Goal: Task Accomplishment & Management: Complete application form

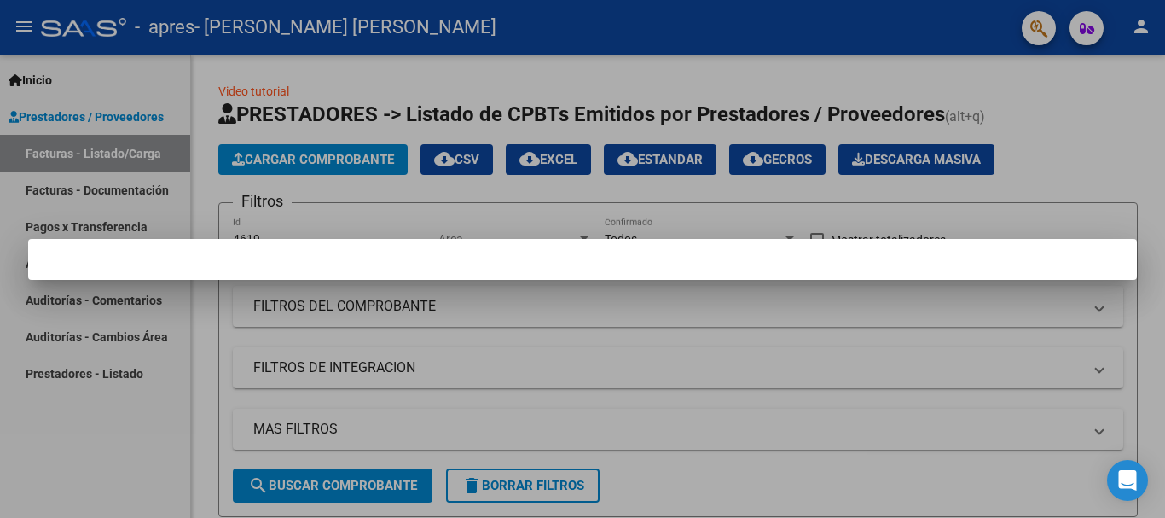
click at [750, 333] on div at bounding box center [582, 259] width 1165 height 518
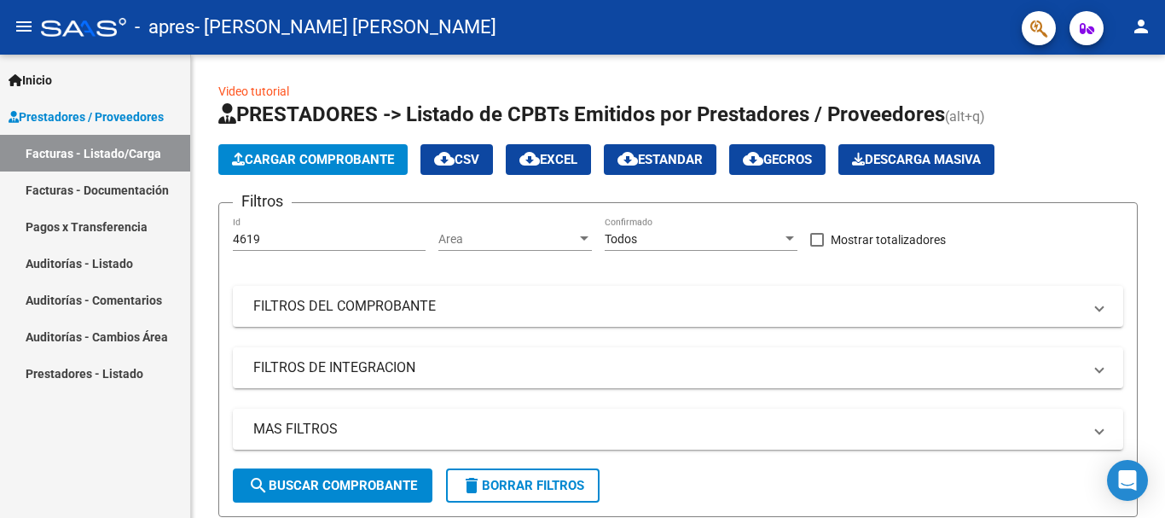
click at [57, 193] on link "Facturas - Documentación" at bounding box center [95, 189] width 190 height 37
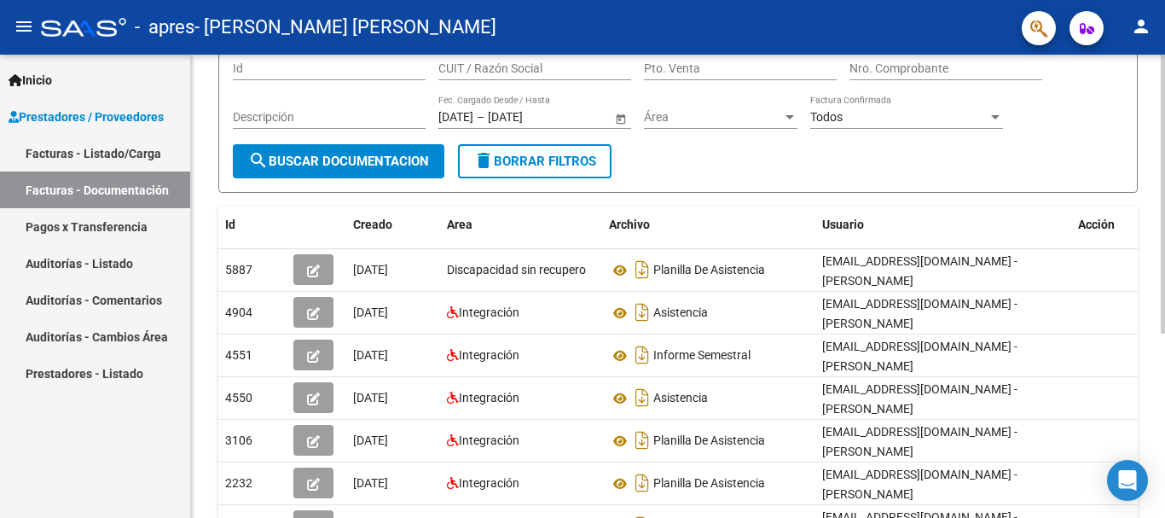
scroll to position [171, 0]
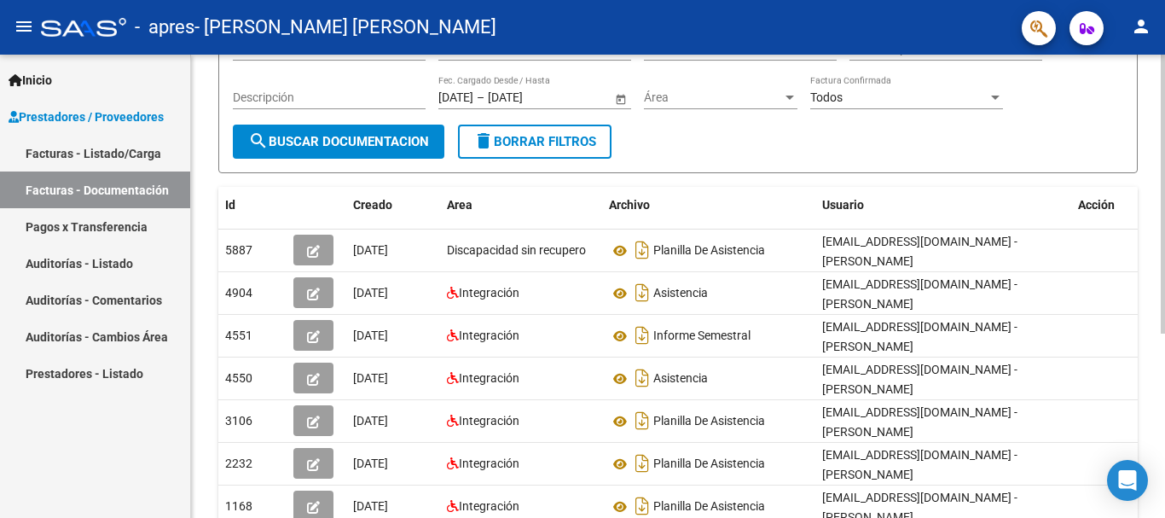
click at [1164, 288] on div at bounding box center [1163, 290] width 4 height 279
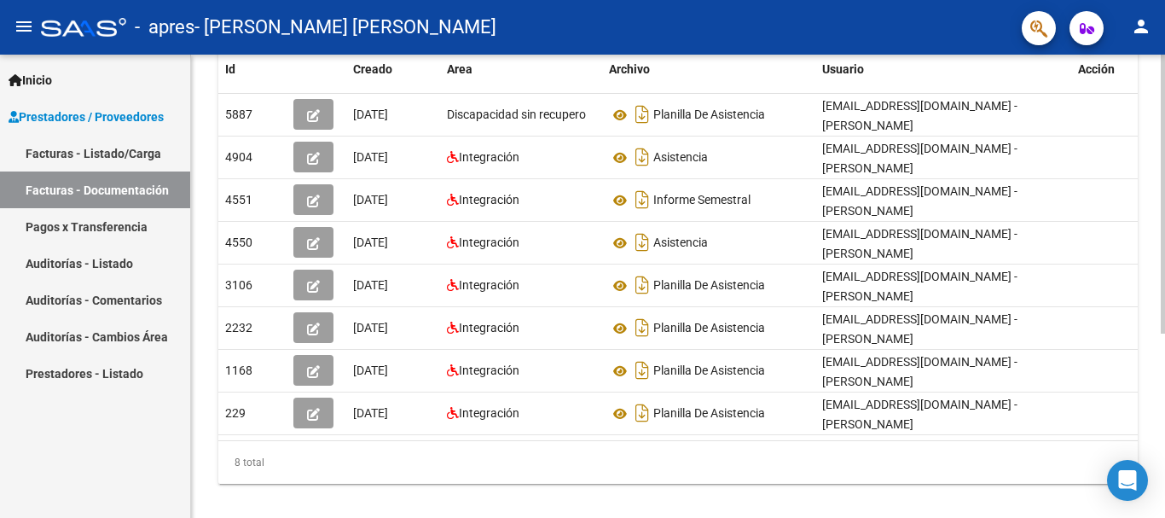
click at [1164, 405] on div at bounding box center [1163, 367] width 4 height 279
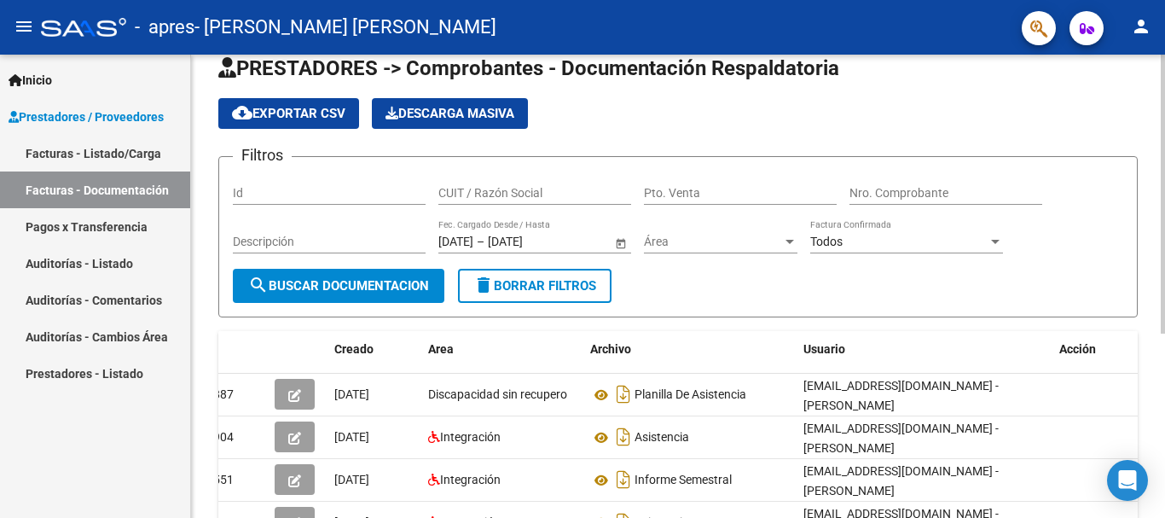
scroll to position [29, 0]
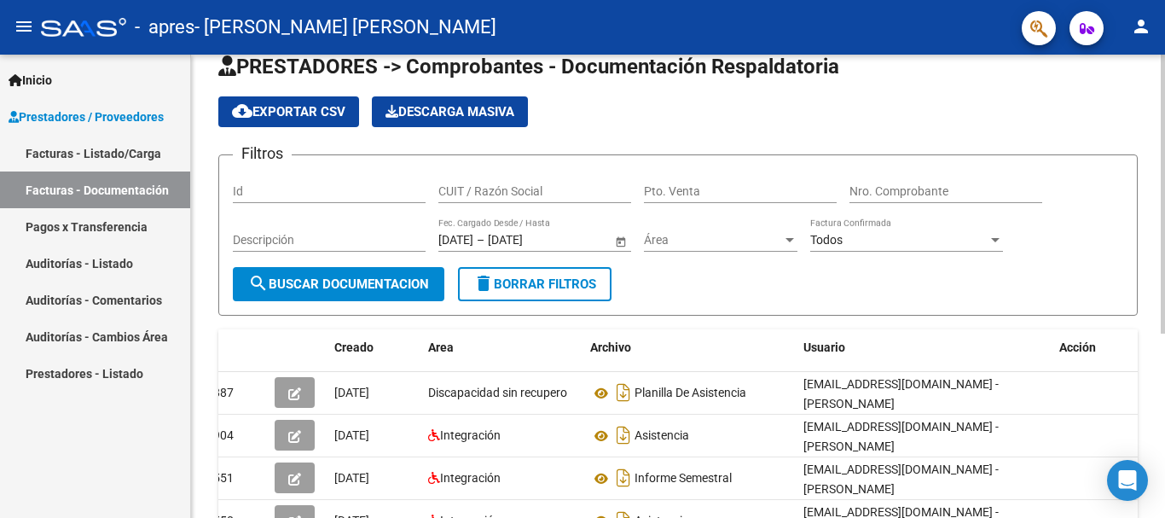
click at [1164, 206] on div at bounding box center [1163, 210] width 4 height 279
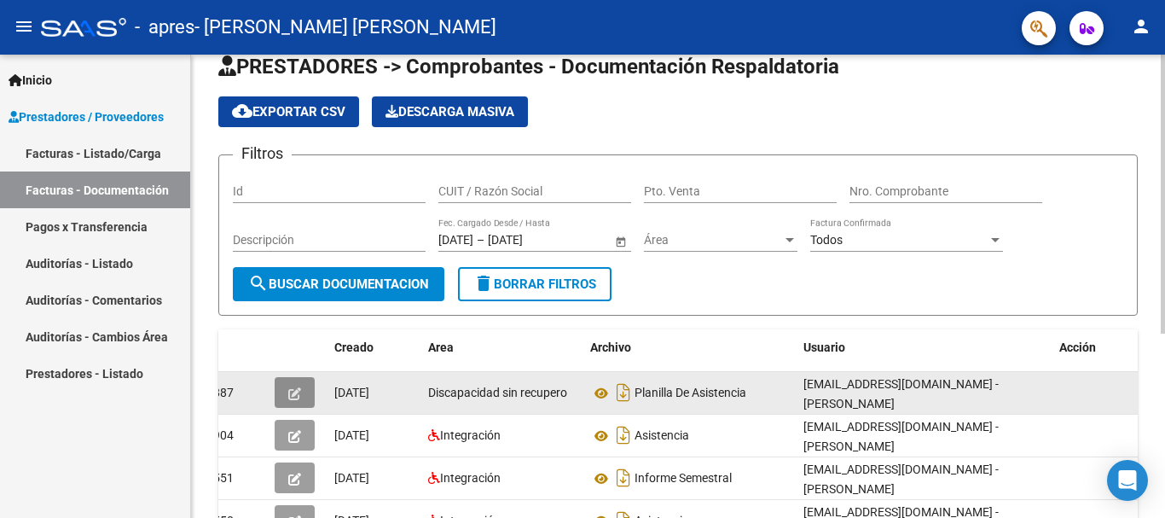
click at [305, 390] on button "button" at bounding box center [295, 392] width 40 height 31
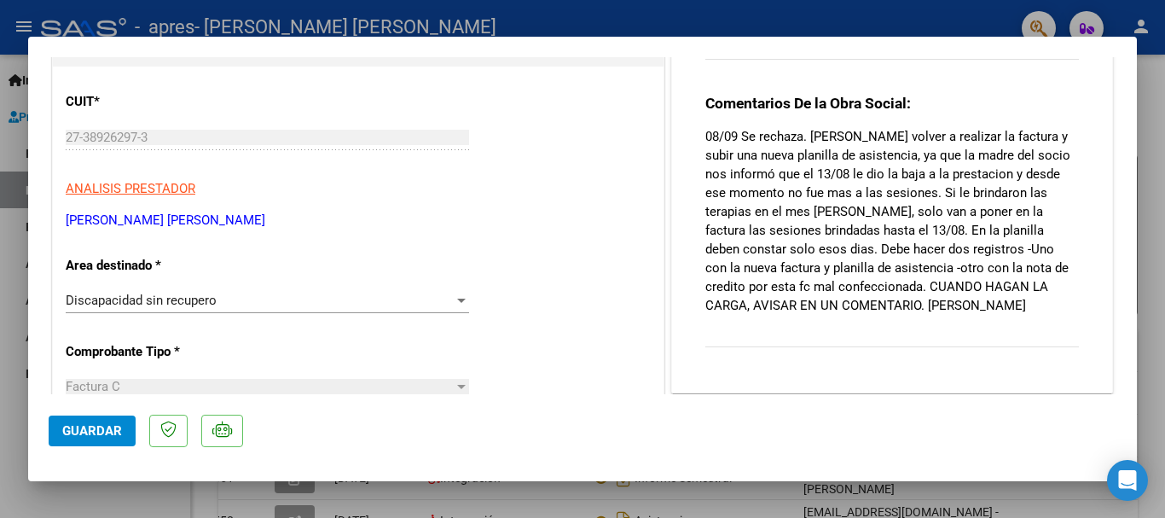
scroll to position [134, 0]
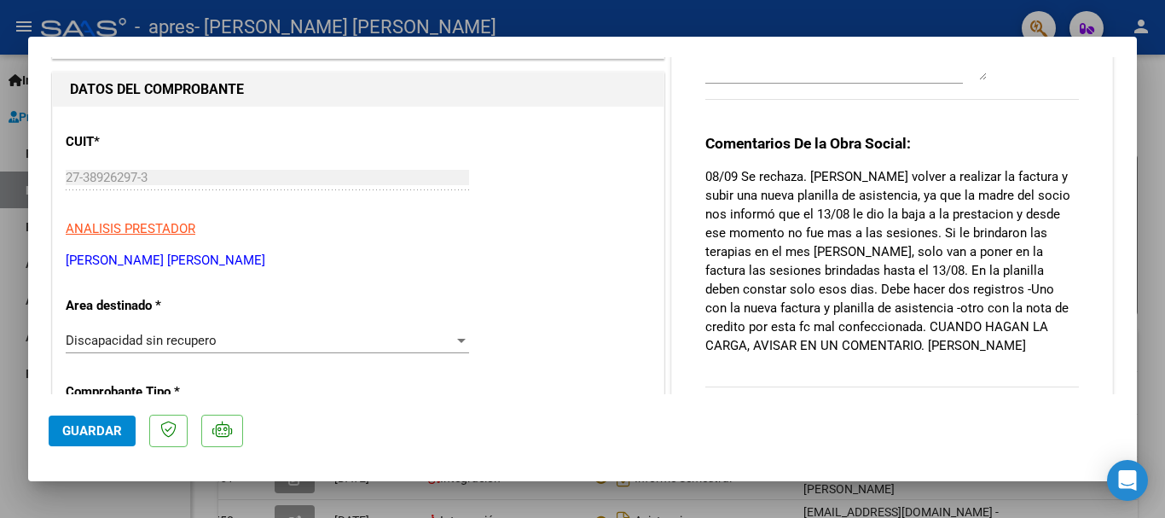
click at [14, 161] on div at bounding box center [582, 259] width 1165 height 518
type input "$ 0,00"
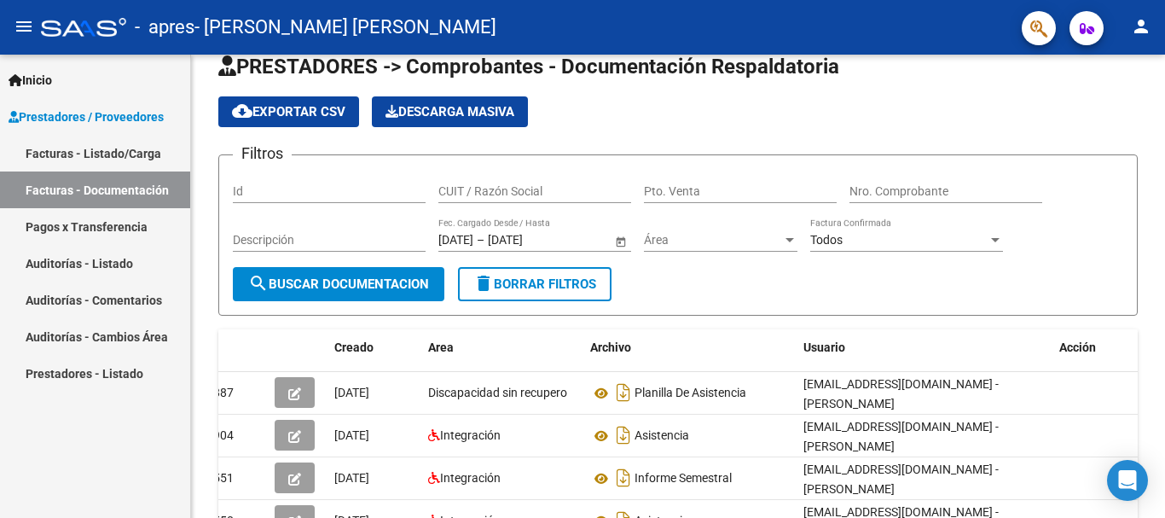
click at [125, 151] on link "Facturas - Listado/Carga" at bounding box center [95, 153] width 190 height 37
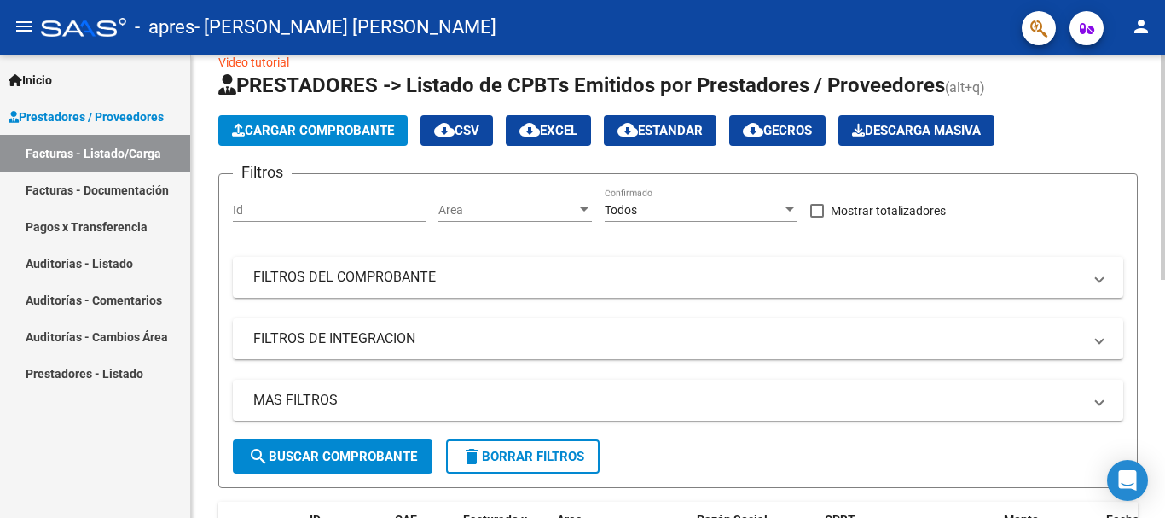
click at [352, 131] on span "Cargar Comprobante" at bounding box center [313, 130] width 162 height 15
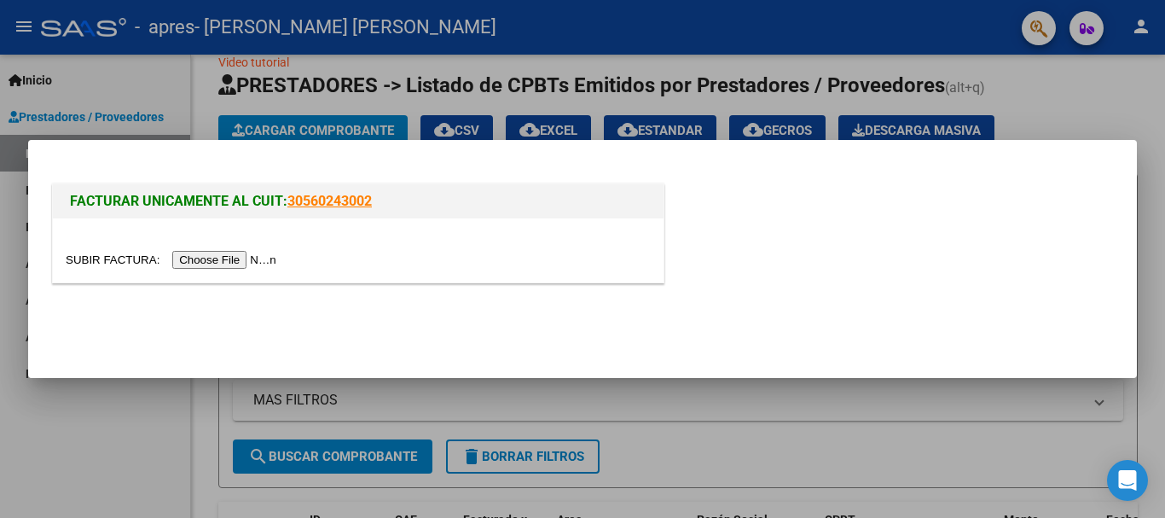
click at [234, 264] on input "file" at bounding box center [174, 260] width 216 height 18
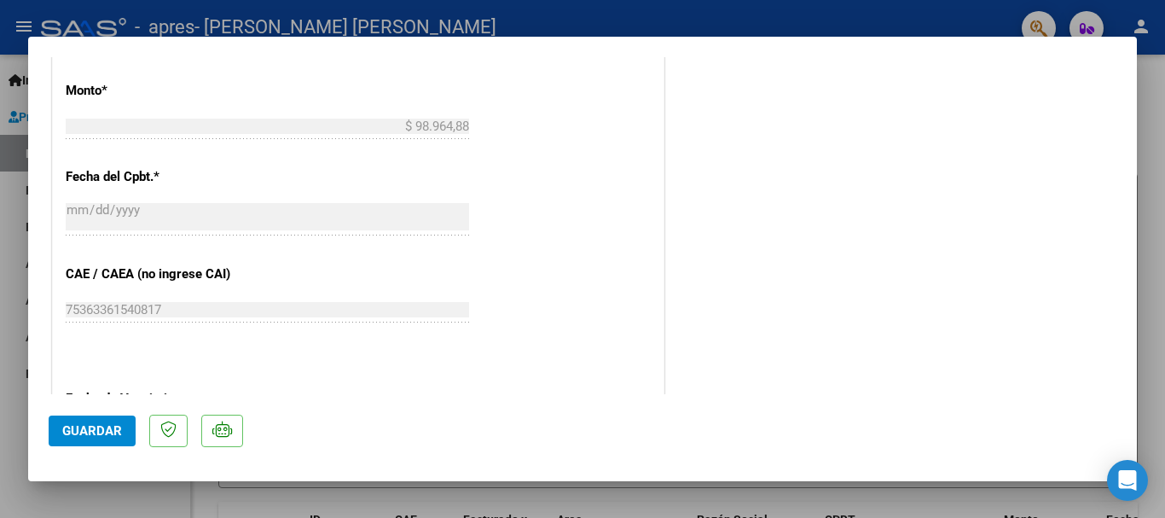
scroll to position [780, 0]
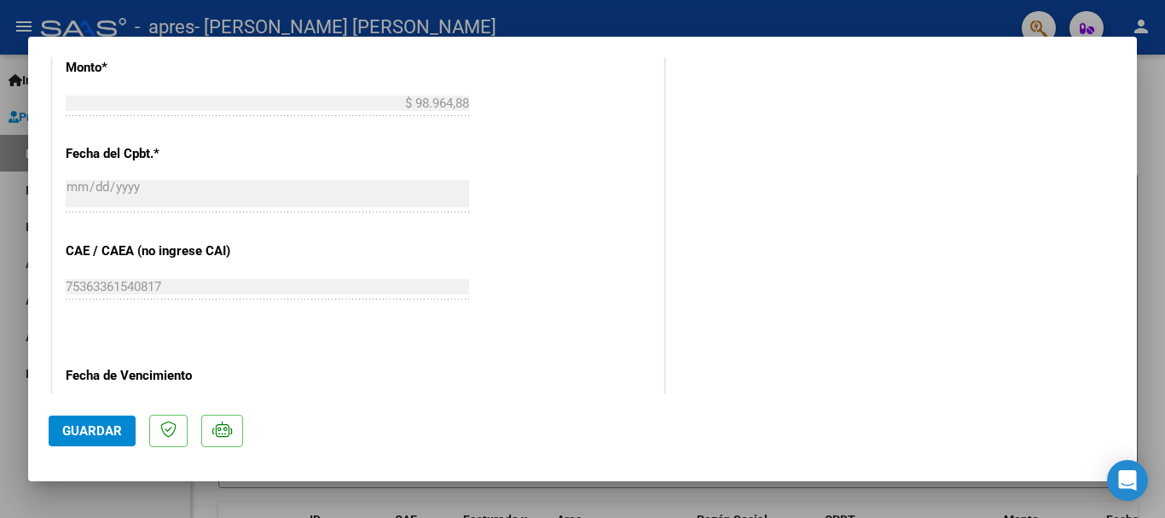
click at [91, 424] on span "Guardar" at bounding box center [92, 430] width 60 height 15
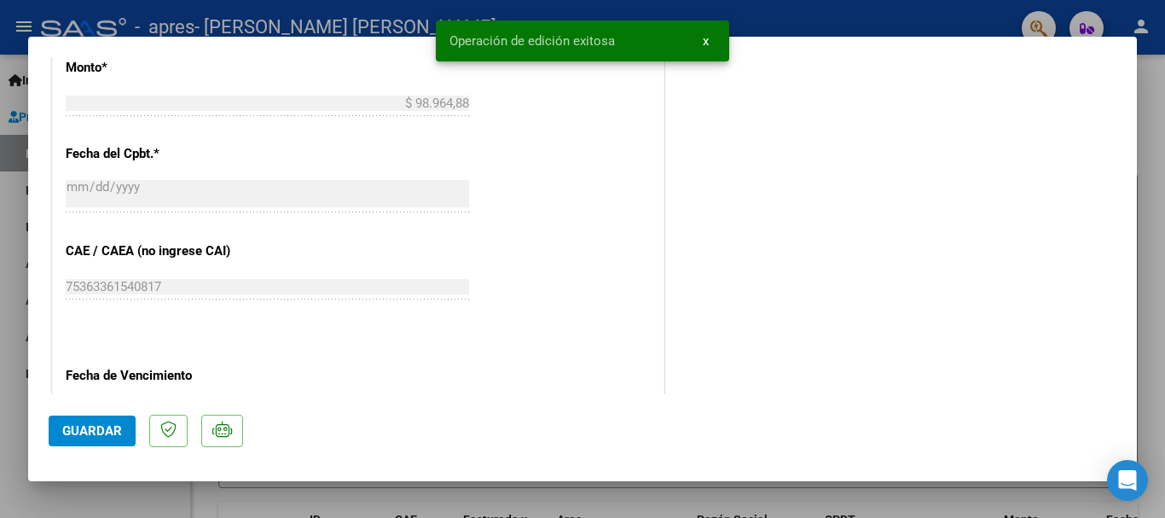
scroll to position [0, 0]
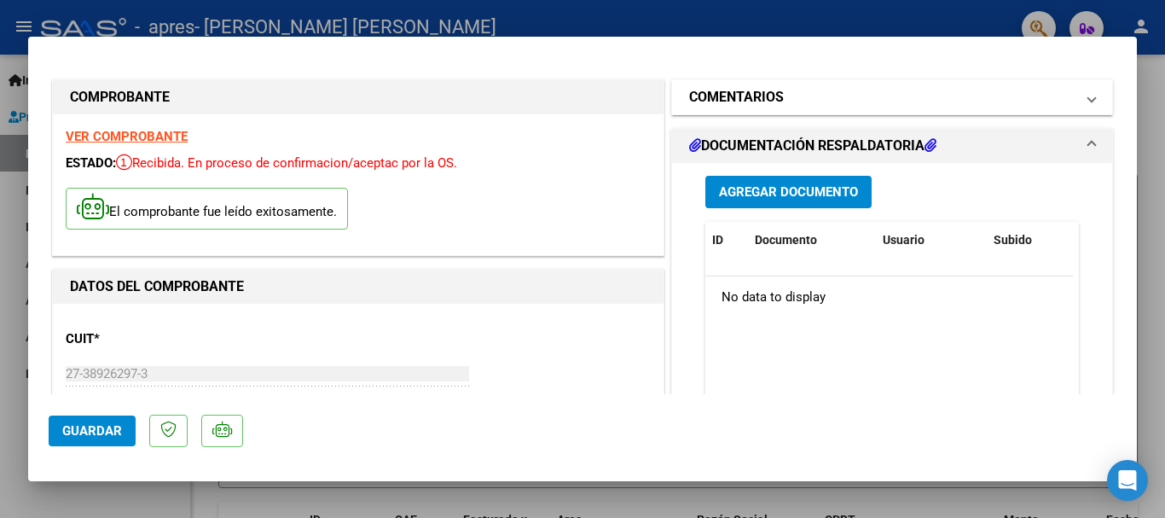
click at [770, 96] on h1 "COMENTARIOS" at bounding box center [736, 97] width 95 height 20
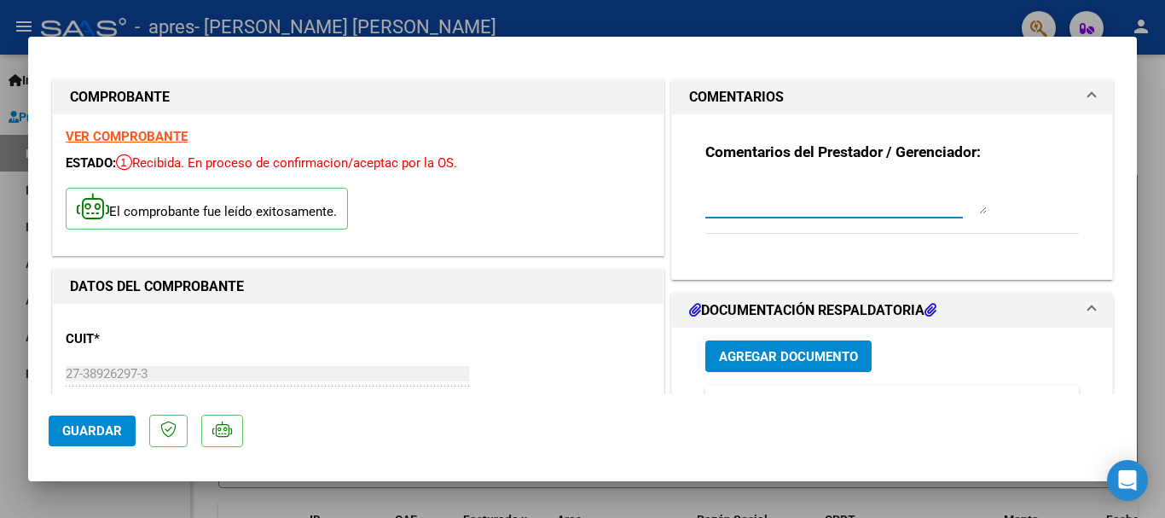
click at [752, 196] on textarea at bounding box center [847, 197] width 282 height 34
type textarea "NOTA DE CREDITO-"
click at [104, 427] on span "Guardar" at bounding box center [92, 430] width 60 height 15
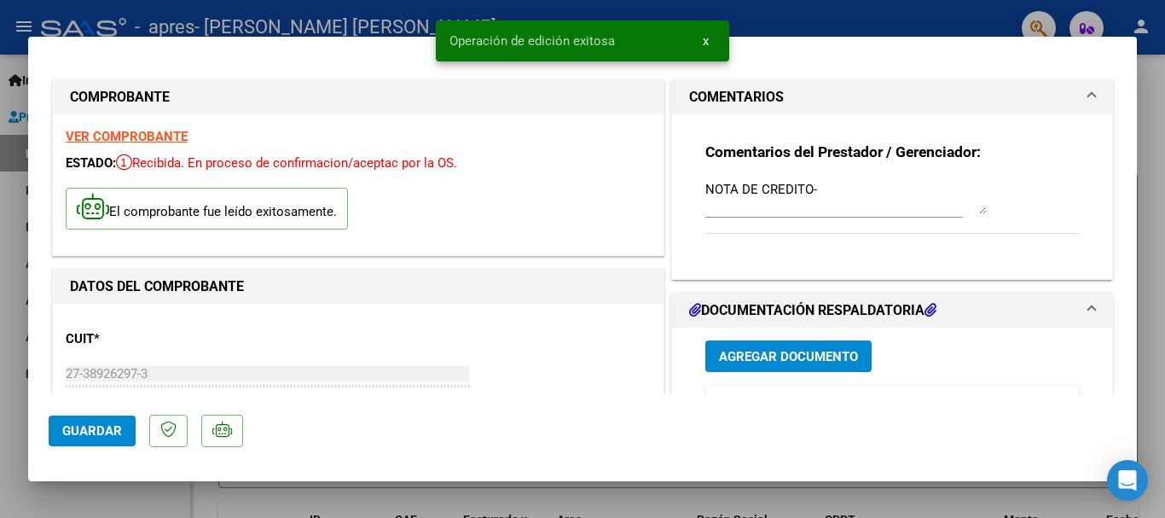
click at [15, 258] on div at bounding box center [582, 259] width 1165 height 518
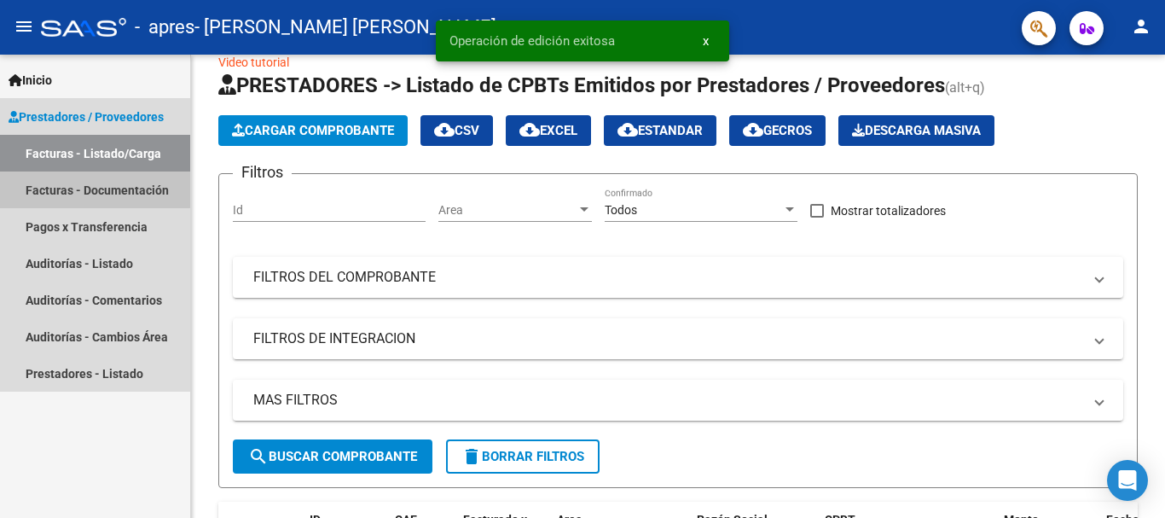
click at [94, 189] on link "Facturas - Documentación" at bounding box center [95, 189] width 190 height 37
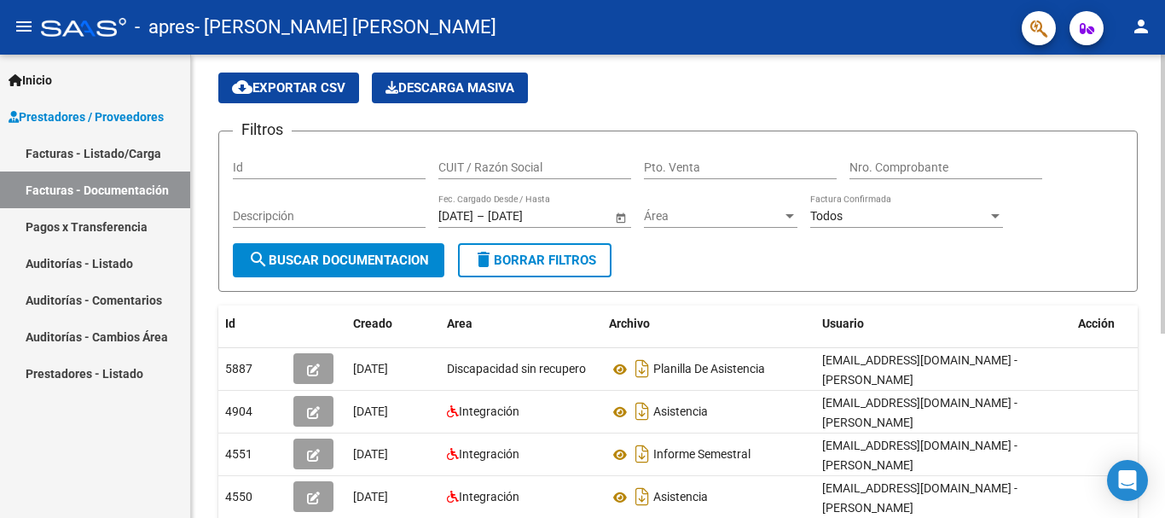
scroll to position [60, 0]
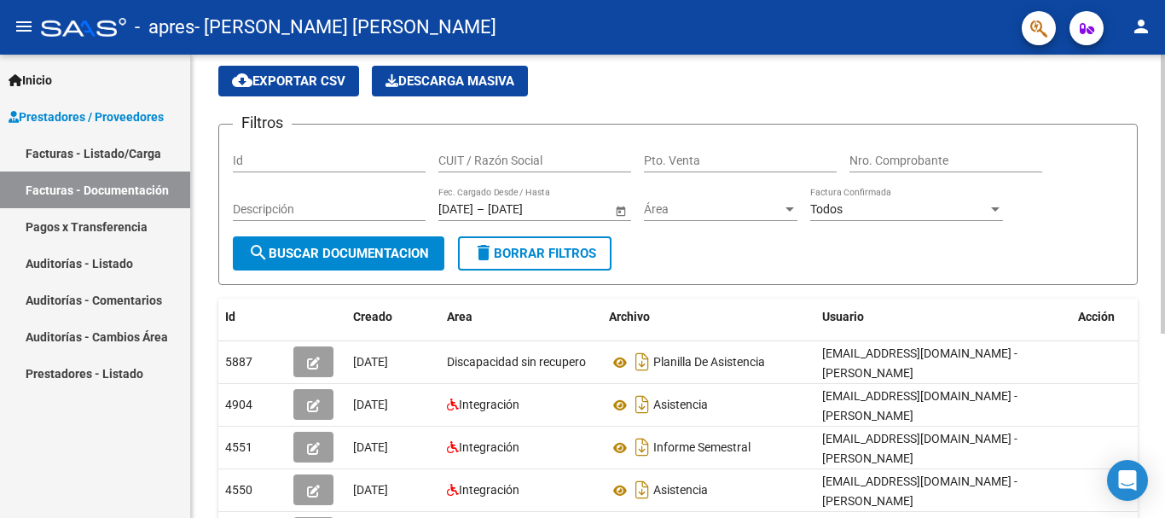
click at [1164, 220] on div at bounding box center [1163, 227] width 4 height 279
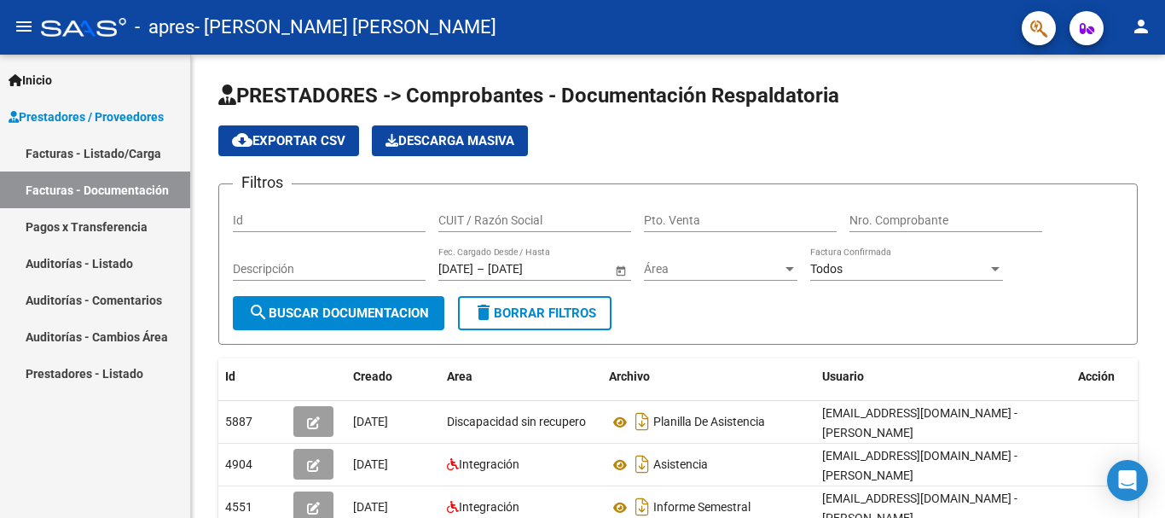
click at [143, 143] on link "Facturas - Listado/Carga" at bounding box center [95, 153] width 190 height 37
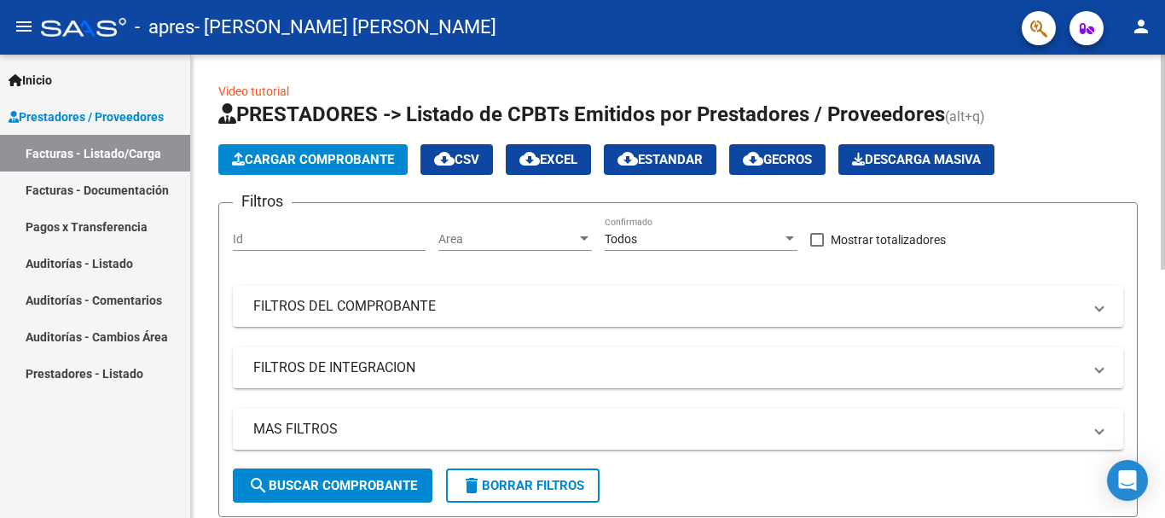
click at [287, 154] on span "Cargar Comprobante" at bounding box center [313, 159] width 162 height 15
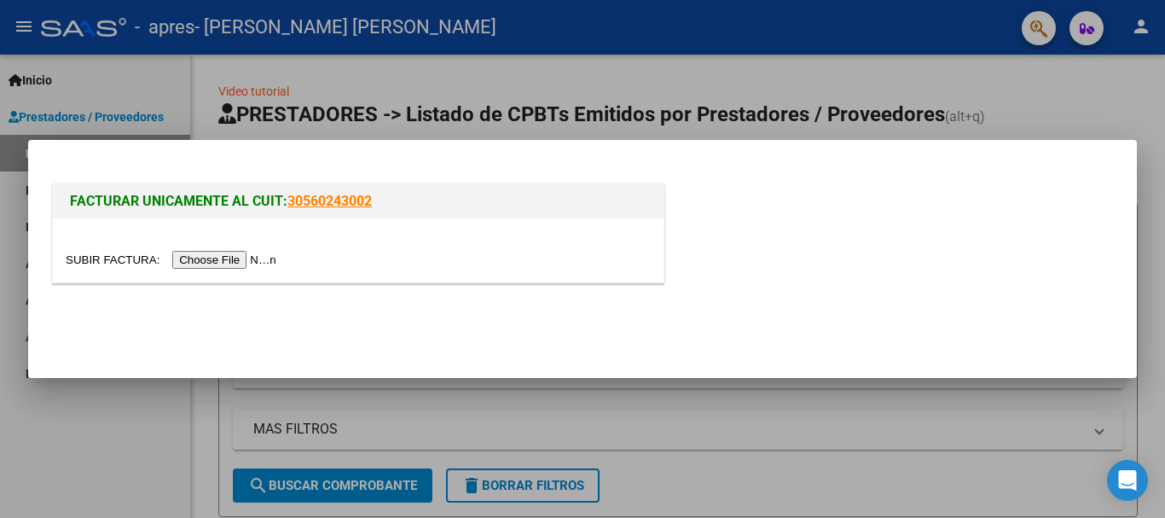
click at [251, 258] on input "file" at bounding box center [174, 260] width 216 height 18
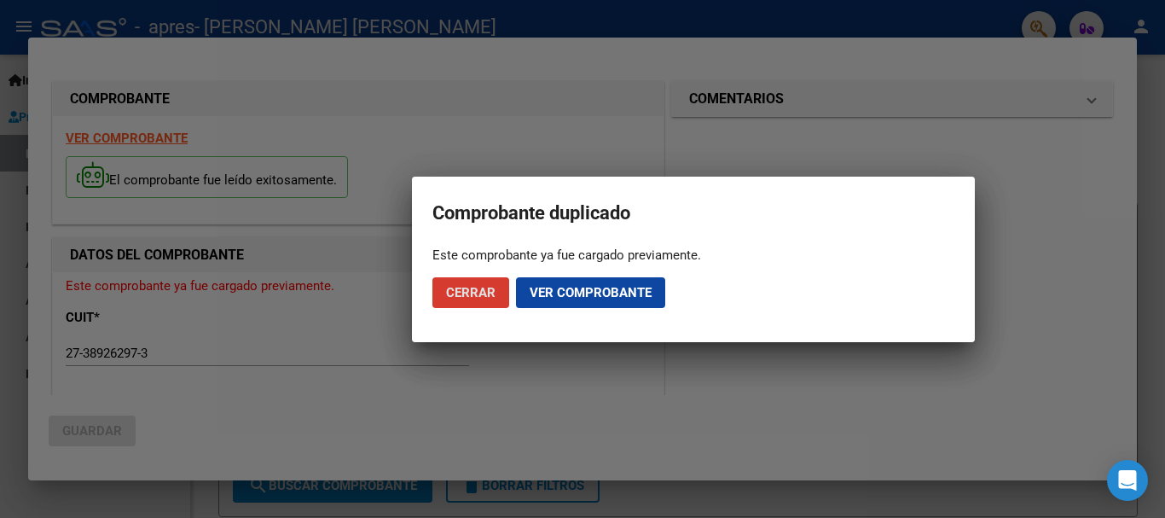
click at [541, 294] on span "Ver comprobante" at bounding box center [591, 292] width 122 height 15
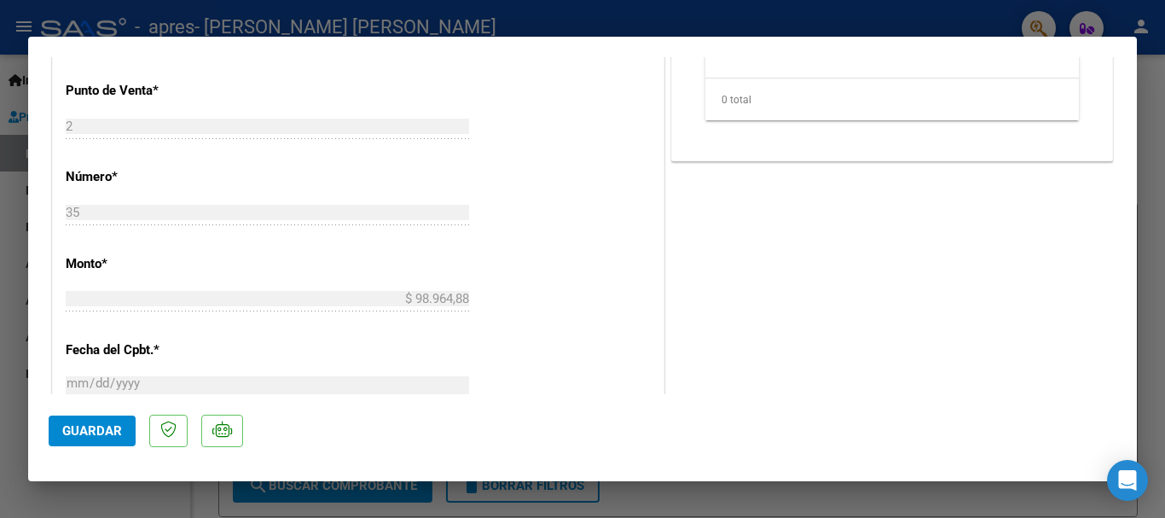
scroll to position [963, 0]
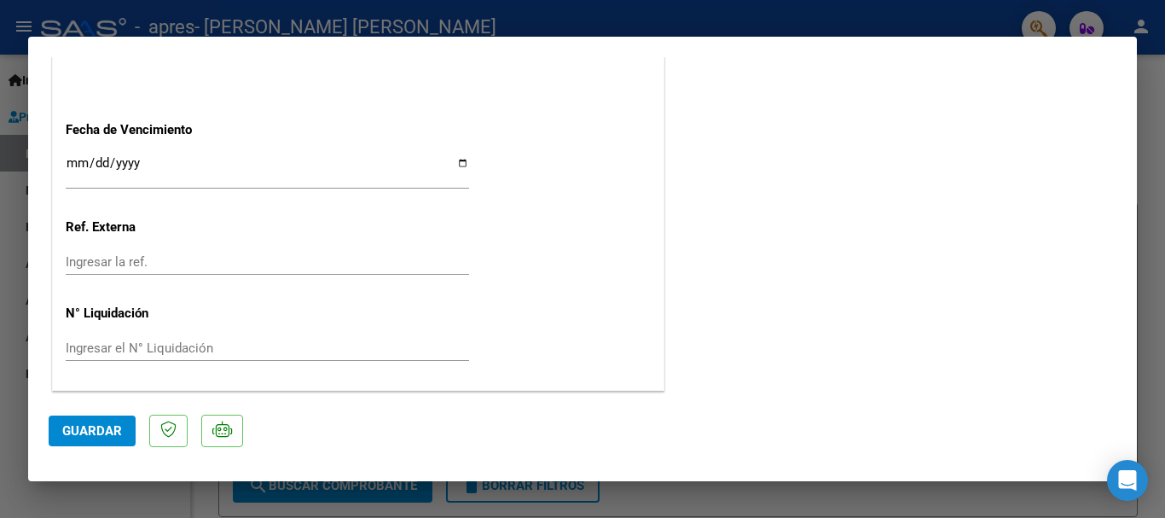
click at [88, 428] on span "Guardar" at bounding box center [92, 430] width 60 height 15
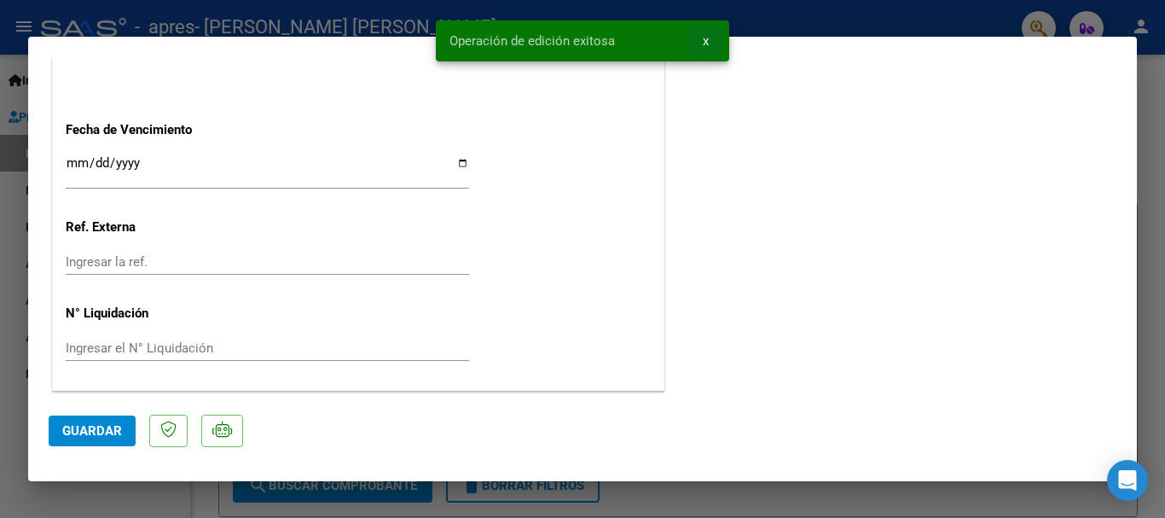
click at [707, 40] on span "x" at bounding box center [706, 40] width 6 height 15
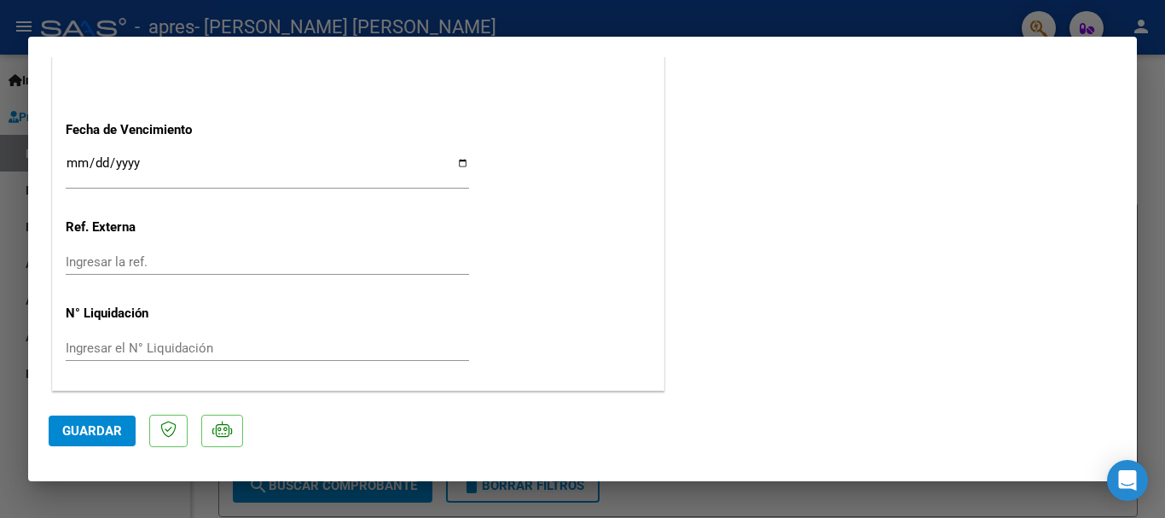
click at [7, 124] on div at bounding box center [582, 259] width 1165 height 518
type input "$ 0,00"
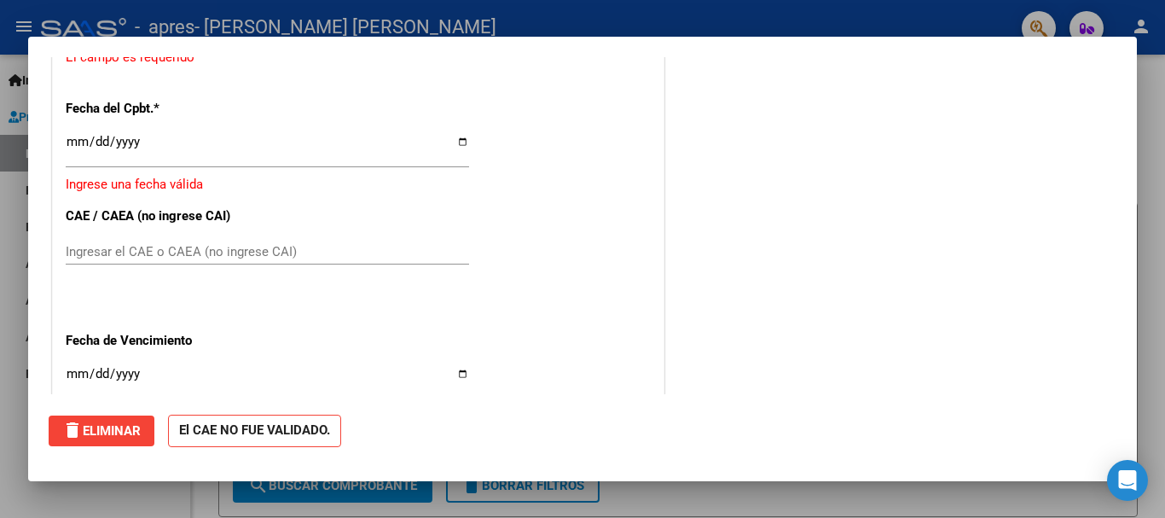
scroll to position [0, 0]
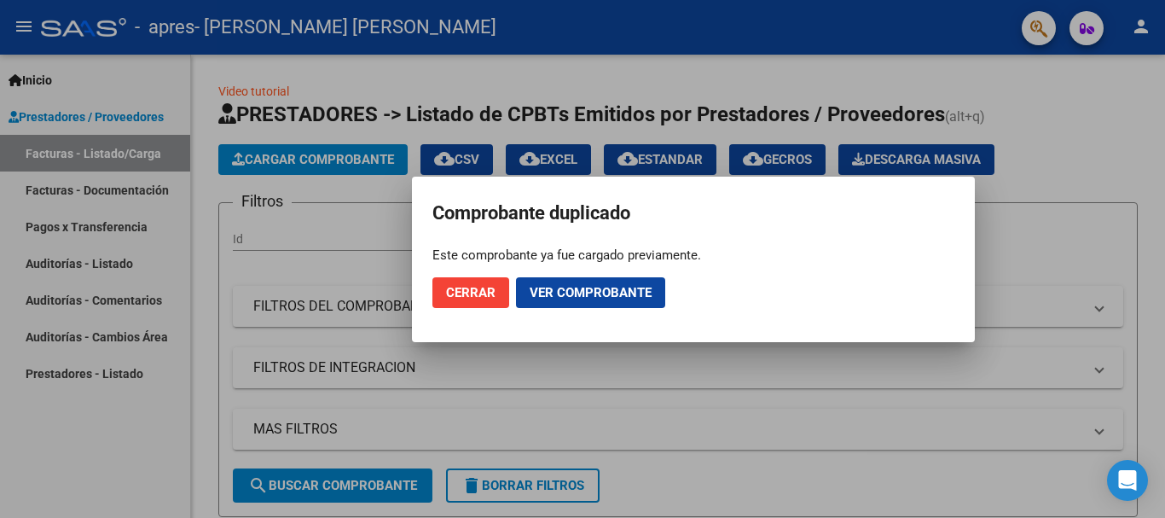
click at [467, 290] on span "Cerrar" at bounding box center [470, 292] width 49 height 15
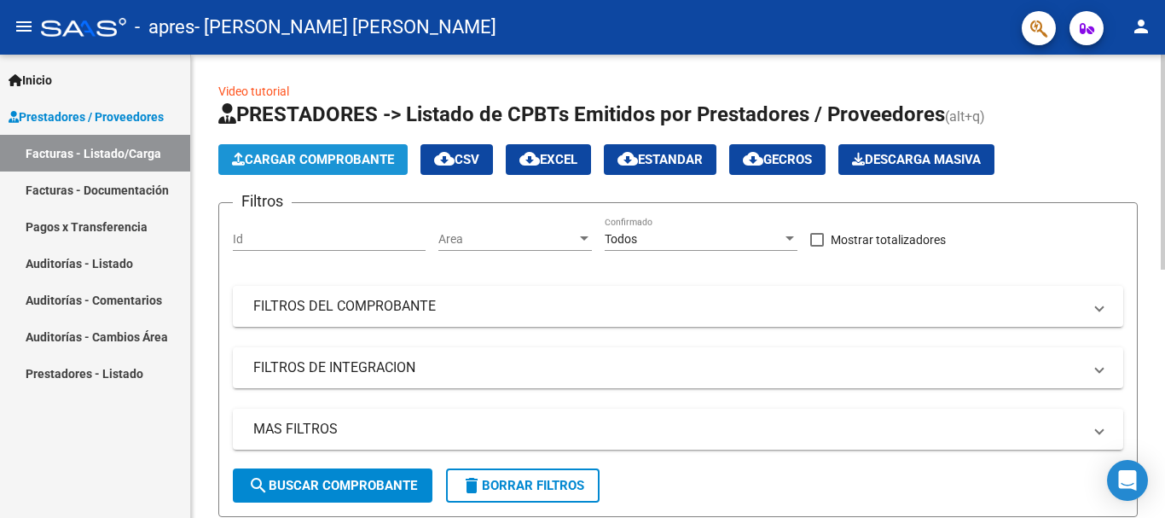
click at [351, 158] on span "Cargar Comprobante" at bounding box center [313, 159] width 162 height 15
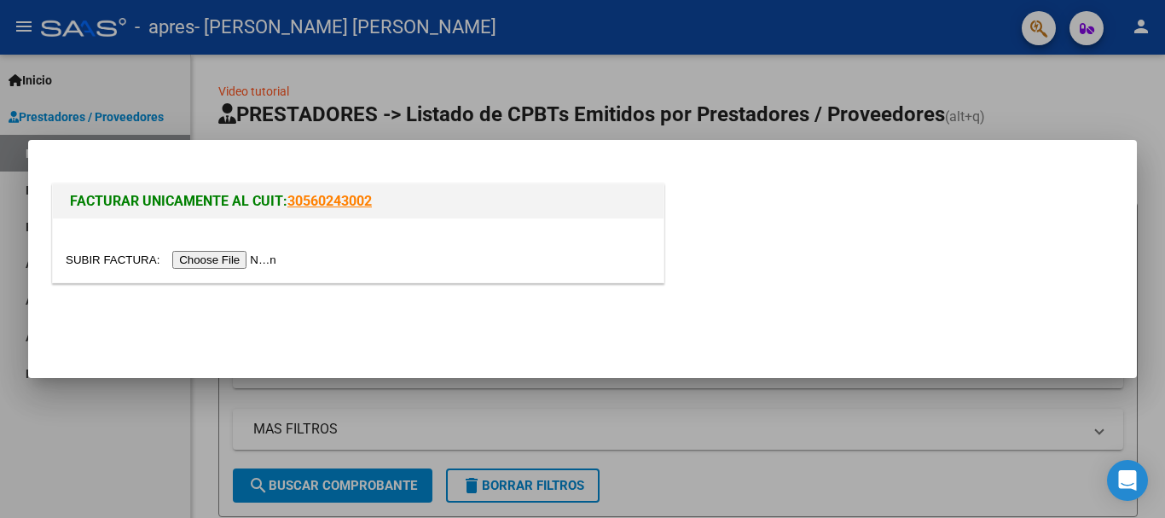
click at [262, 258] on input "file" at bounding box center [174, 260] width 216 height 18
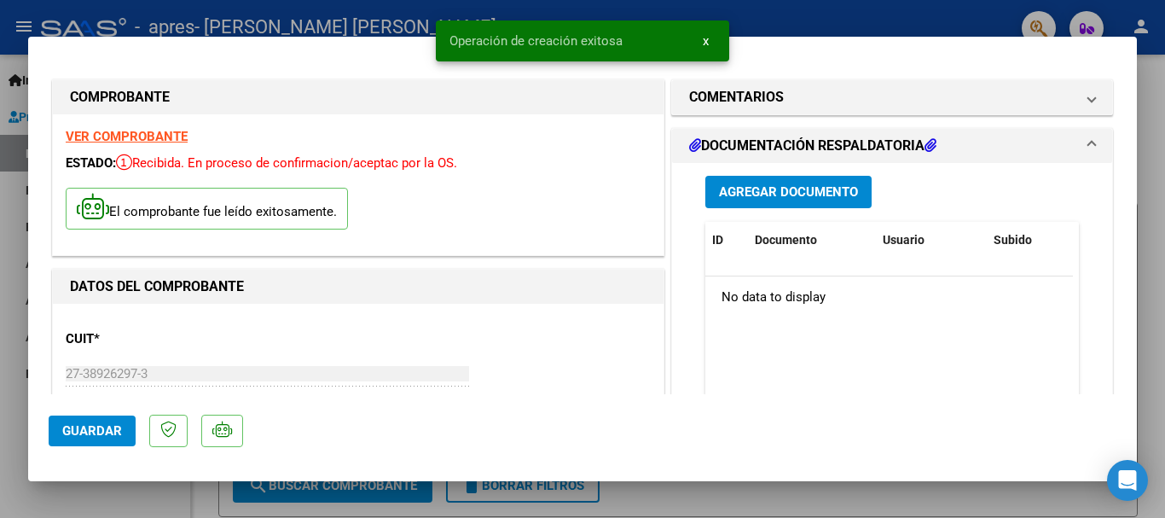
drag, startPoint x: 1132, startPoint y: 119, endPoint x: 1133, endPoint y: 128, distance: 9.4
click at [1133, 128] on div "COMPROBANTE VER COMPROBANTE ESTADO: Recibida. En proceso de confirmacion/acepta…" at bounding box center [582, 259] width 1165 height 518
click at [1089, 144] on span at bounding box center [1092, 146] width 7 height 20
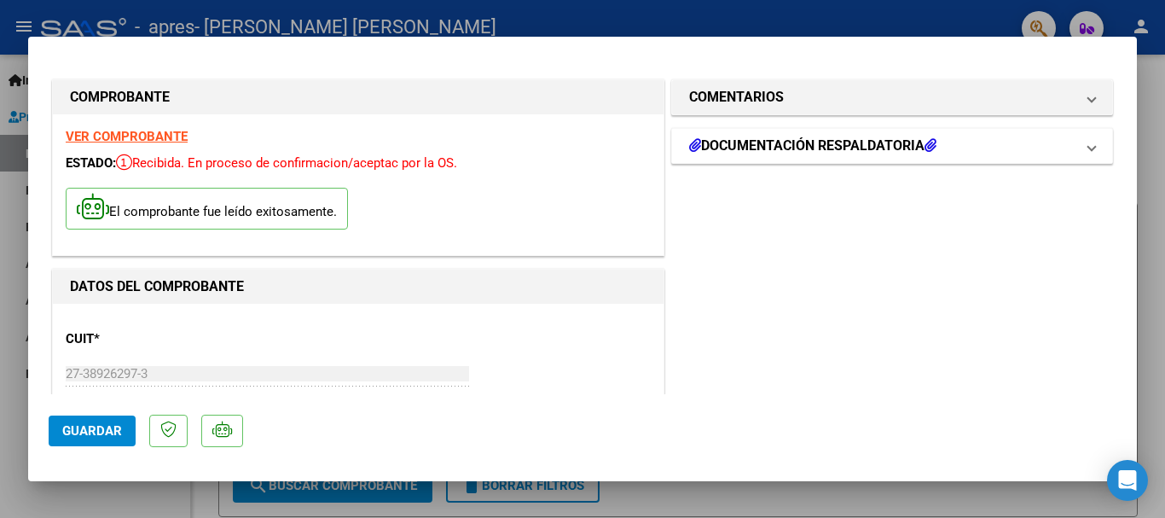
click at [1060, 146] on mat-panel-title "DOCUMENTACIÓN RESPALDATORIA" at bounding box center [882, 146] width 386 height 20
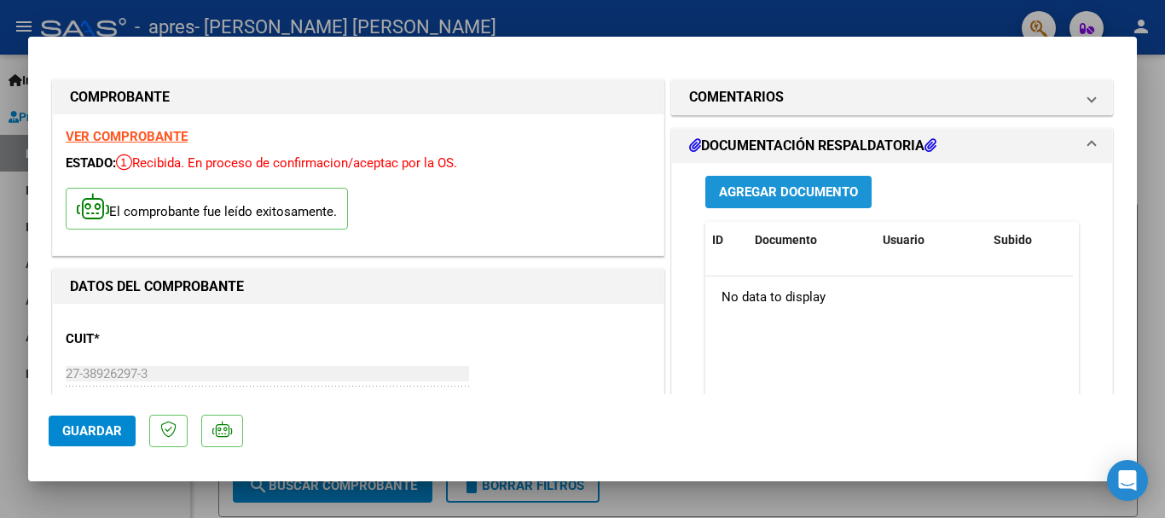
click at [838, 189] on span "Agregar Documento" at bounding box center [788, 192] width 139 height 15
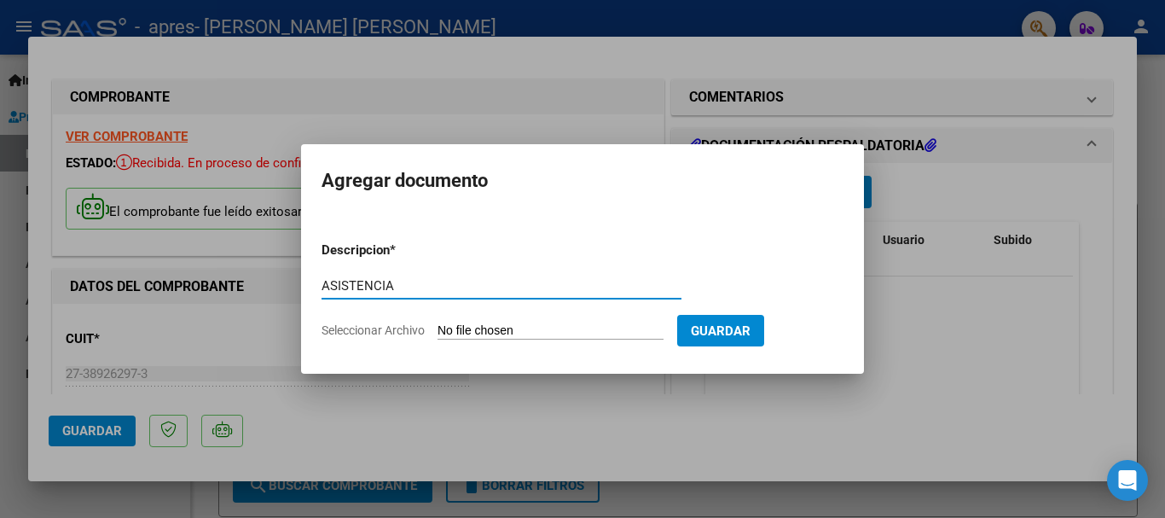
type input "ASISTENCIA"
click at [627, 328] on input "Seleccionar Archivo" at bounding box center [551, 331] width 226 height 16
type input "C:\fakepath\Asís. [PERSON_NAME] - AGOSTO.pdf"
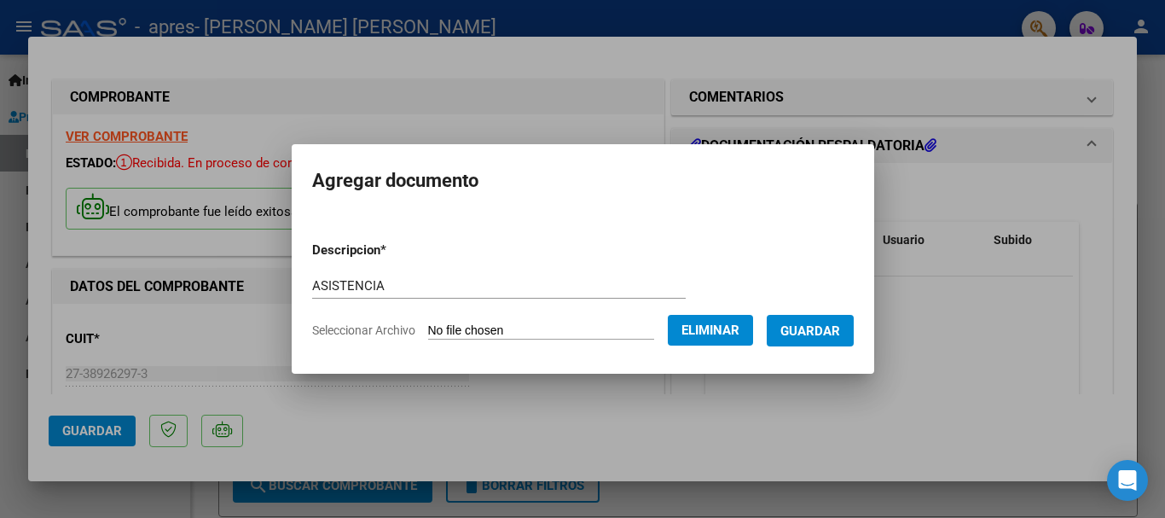
click at [820, 334] on span "Guardar" at bounding box center [811, 330] width 60 height 15
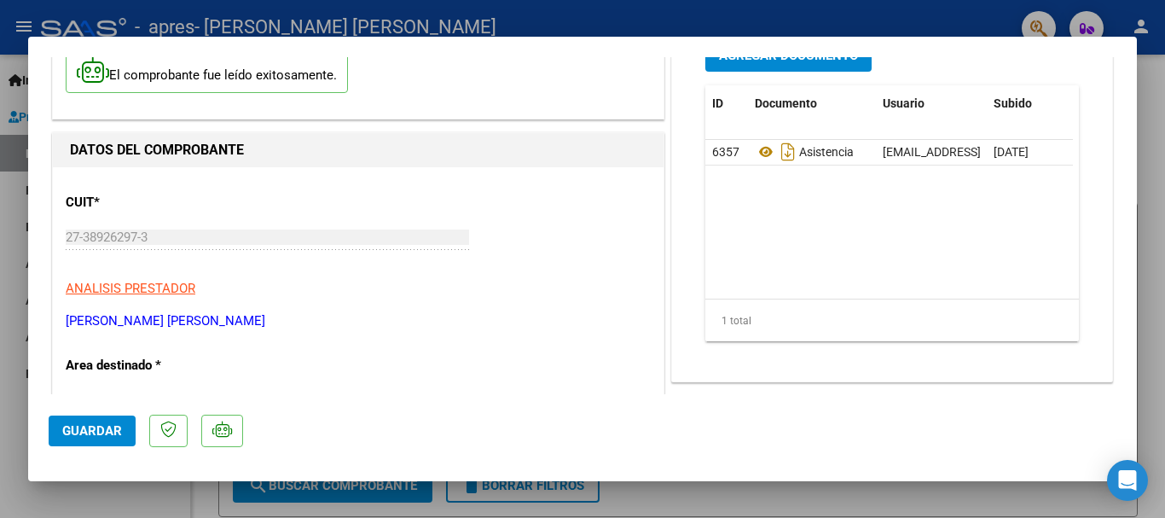
scroll to position [133, 0]
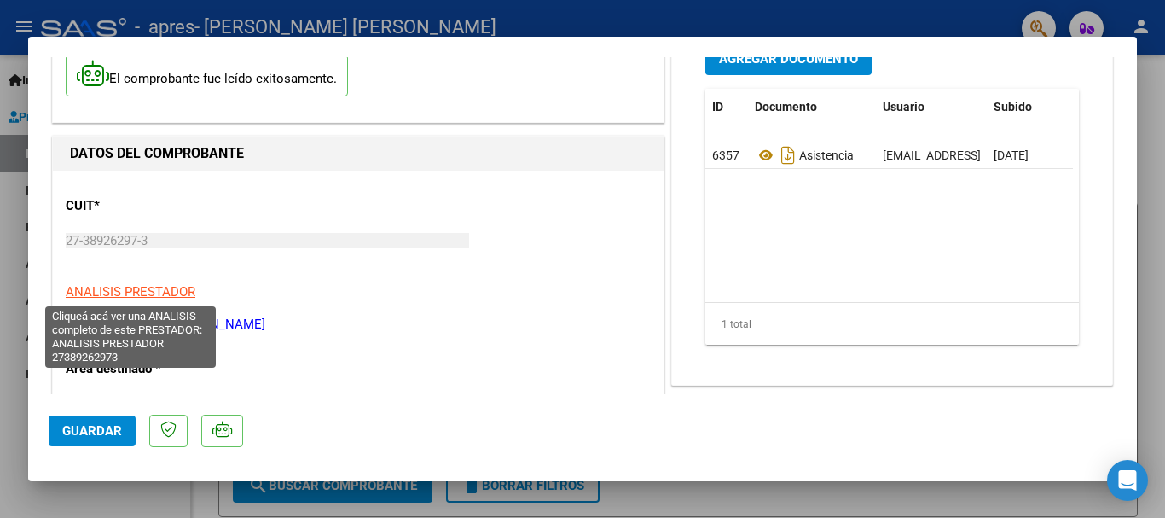
click at [162, 293] on span "ANALISIS PRESTADOR" at bounding box center [131, 291] width 130 height 15
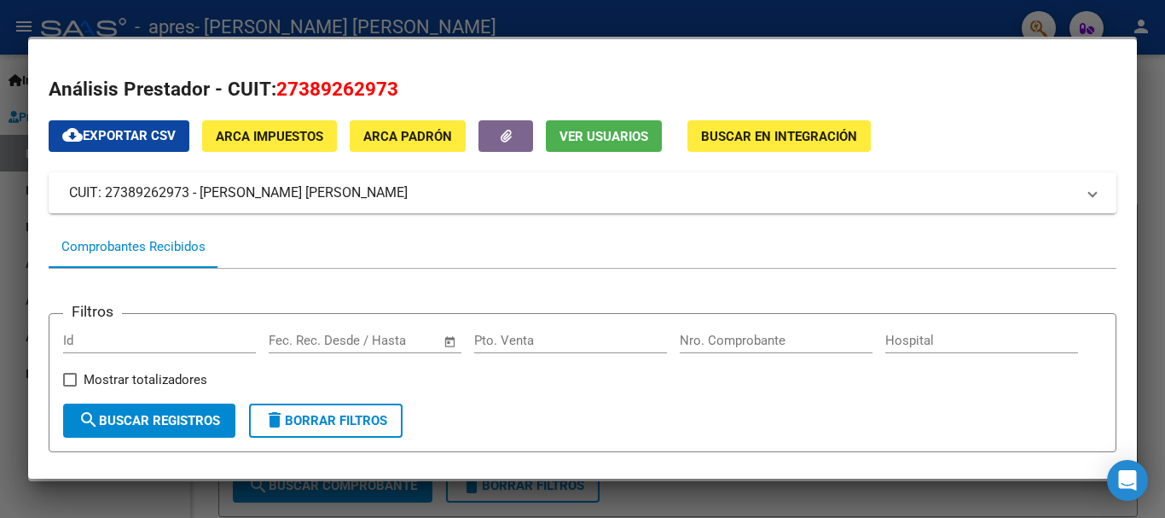
click at [9, 207] on div at bounding box center [582, 259] width 1165 height 518
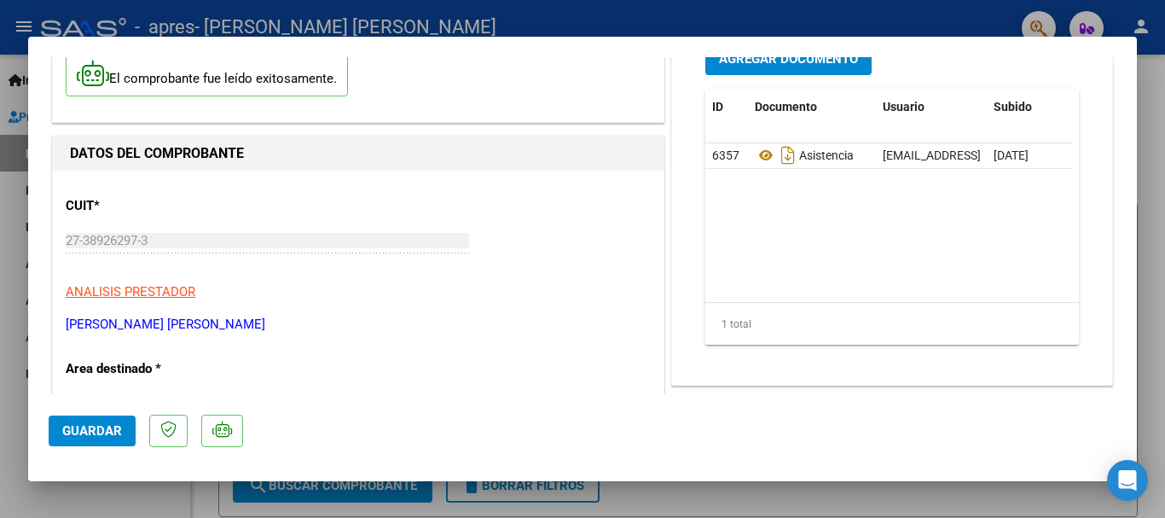
click at [98, 434] on span "Guardar" at bounding box center [92, 430] width 60 height 15
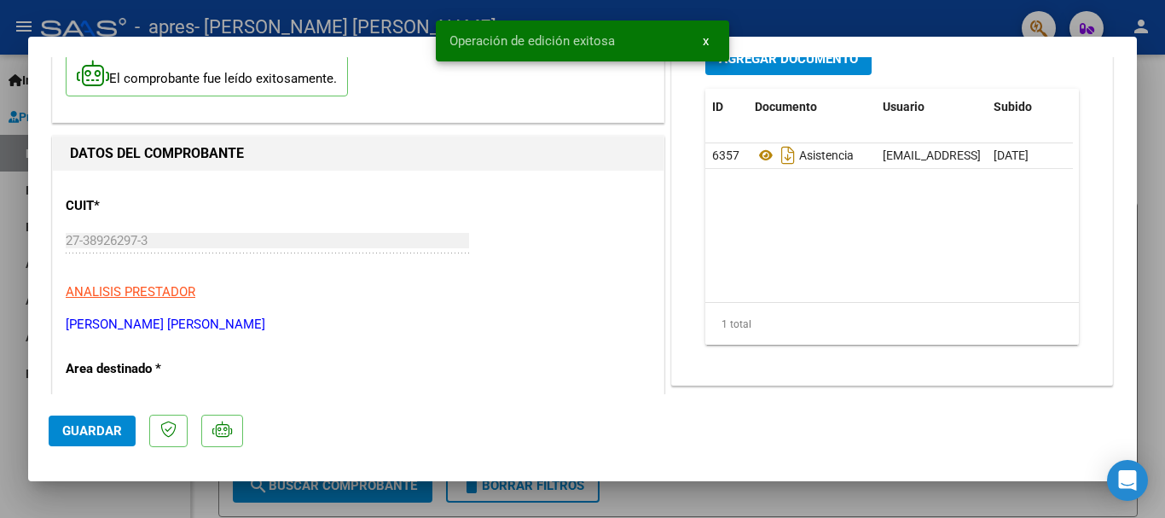
scroll to position [0, 0]
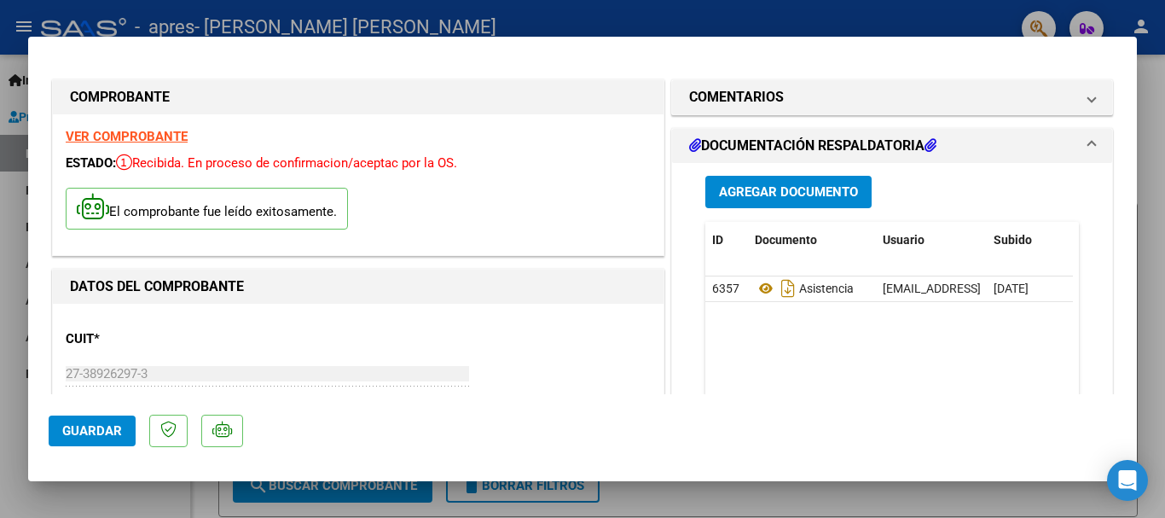
click at [12, 310] on div at bounding box center [582, 259] width 1165 height 518
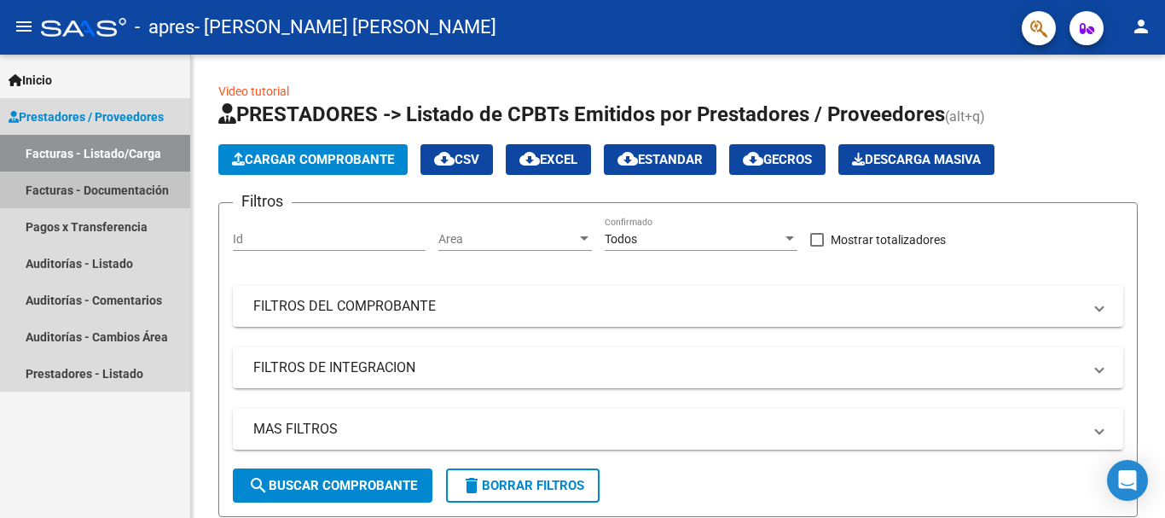
click at [114, 185] on link "Facturas - Documentación" at bounding box center [95, 189] width 190 height 37
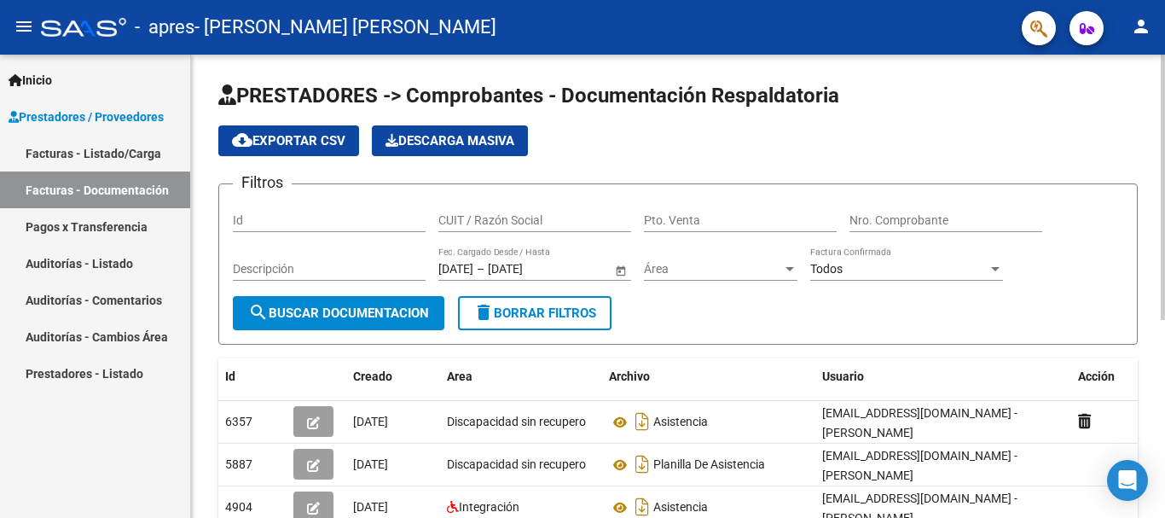
drag, startPoint x: 1160, startPoint y: 210, endPoint x: 1152, endPoint y: 202, distance: 11.5
click at [1152, 202] on div "PRESTADORES -> Comprobantes - Documentación Respaldatoria cloud_download Export…" at bounding box center [678, 471] width 974 height 833
click at [1100, 227] on div "Filtros Id CUIT / Razón Social Pto. Venta Nro. Comprobante Descripción [DATE] […" at bounding box center [678, 247] width 891 height 98
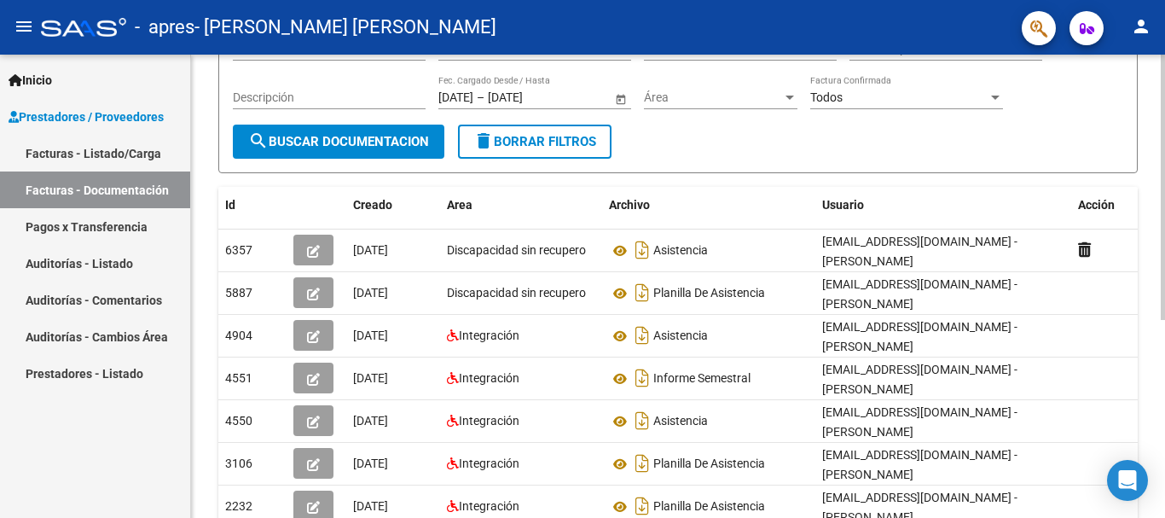
scroll to position [178, 0]
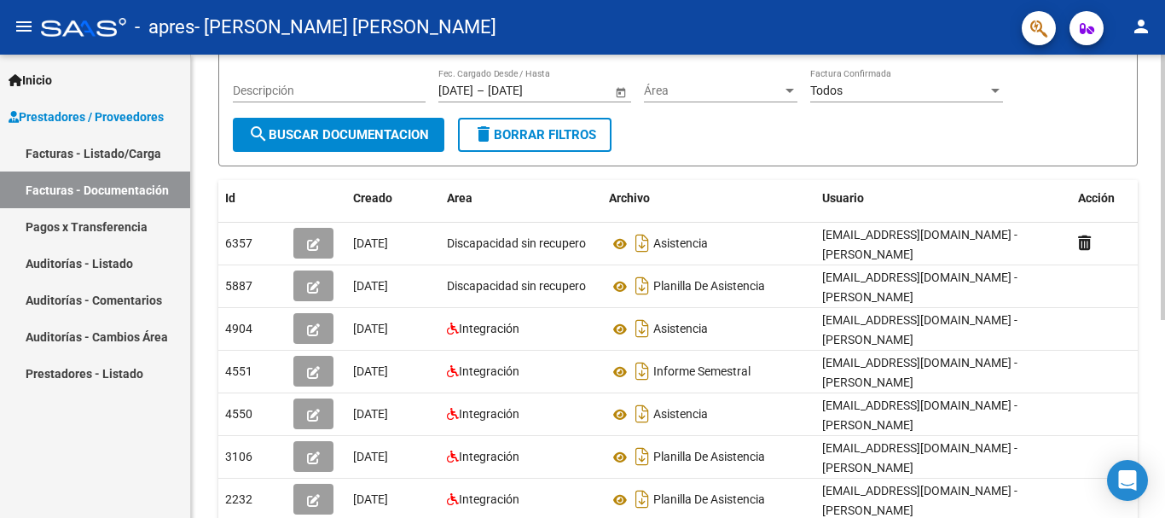
click at [1164, 249] on div at bounding box center [1163, 282] width 4 height 265
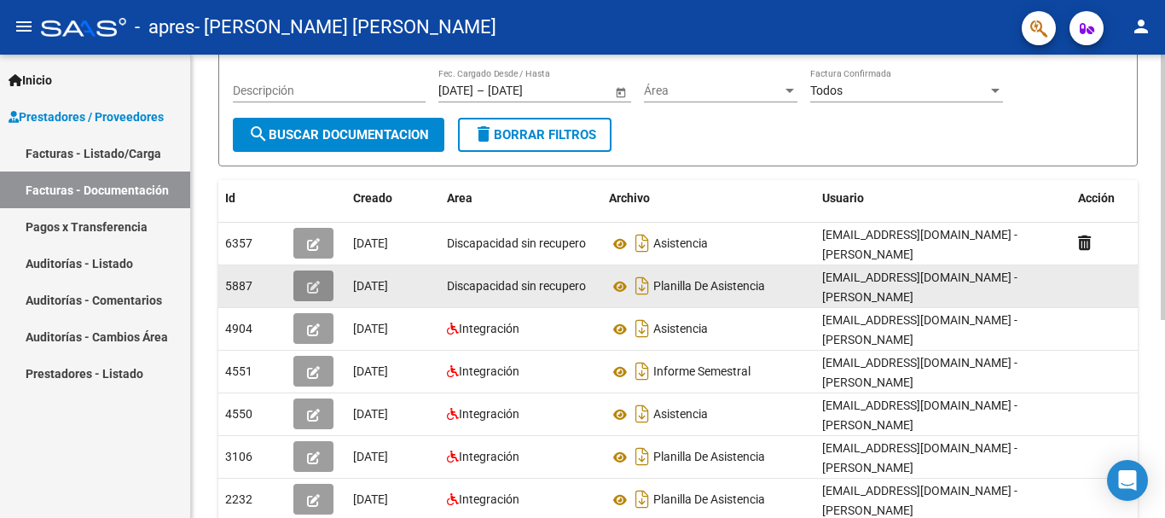
click at [319, 281] on icon "button" at bounding box center [313, 287] width 13 height 13
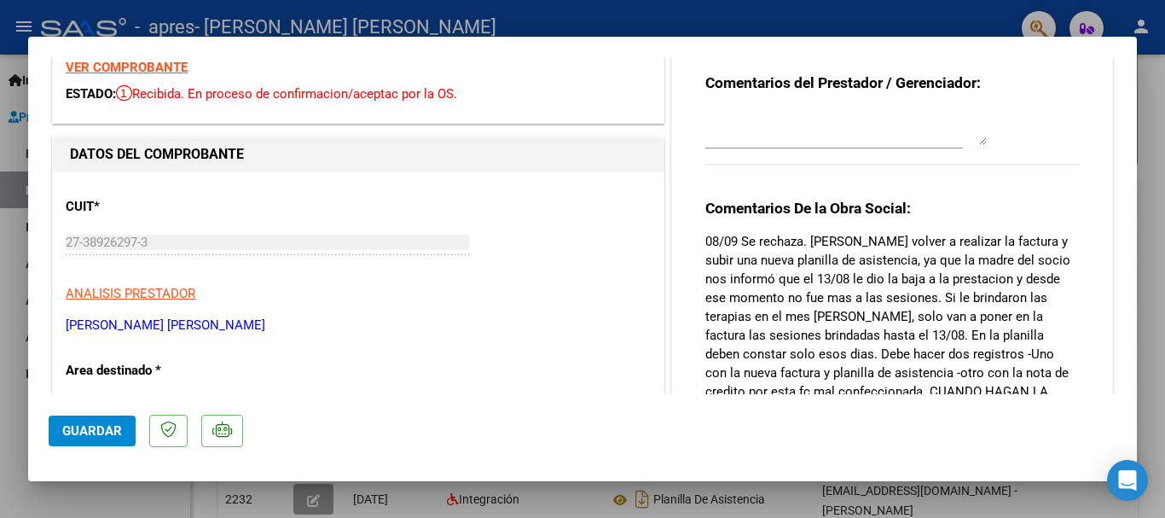
scroll to position [0, 0]
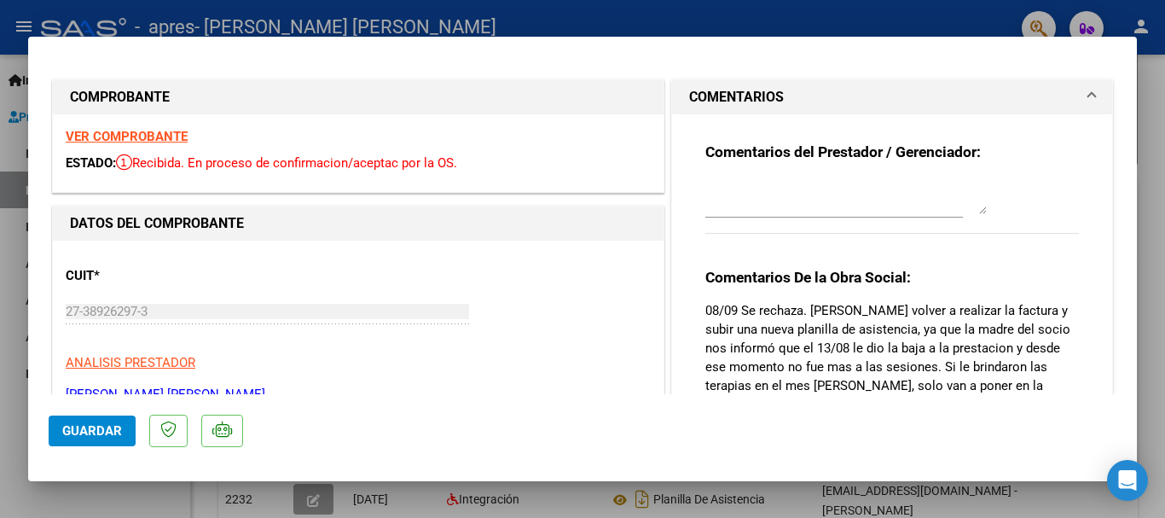
click at [725, 207] on textarea at bounding box center [847, 197] width 282 height 34
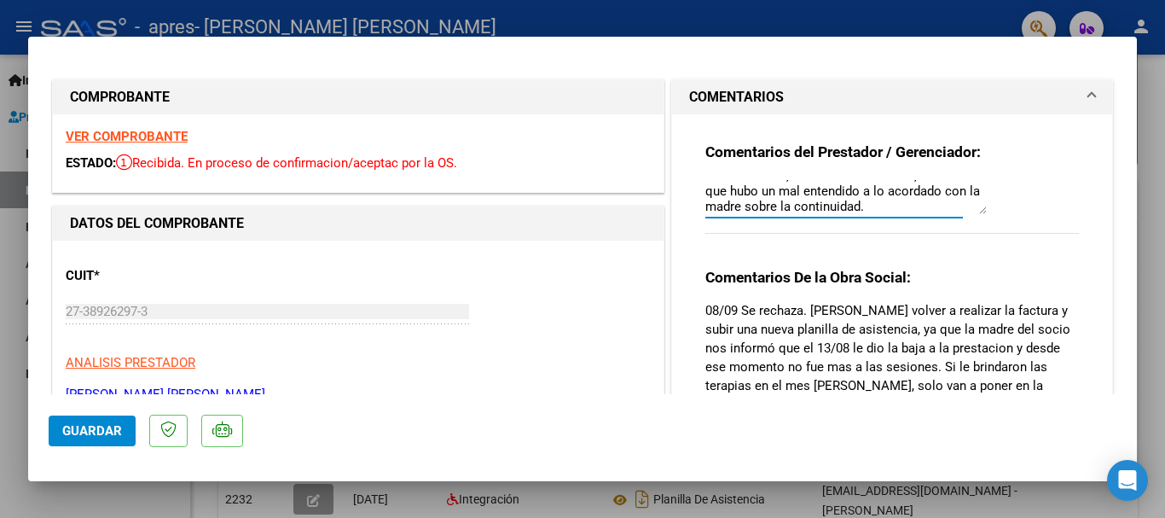
scroll to position [29, 0]
type textarea "Buenas tardes, se envía lo solicitado, se aclara que hubo un mal entendido a lo…"
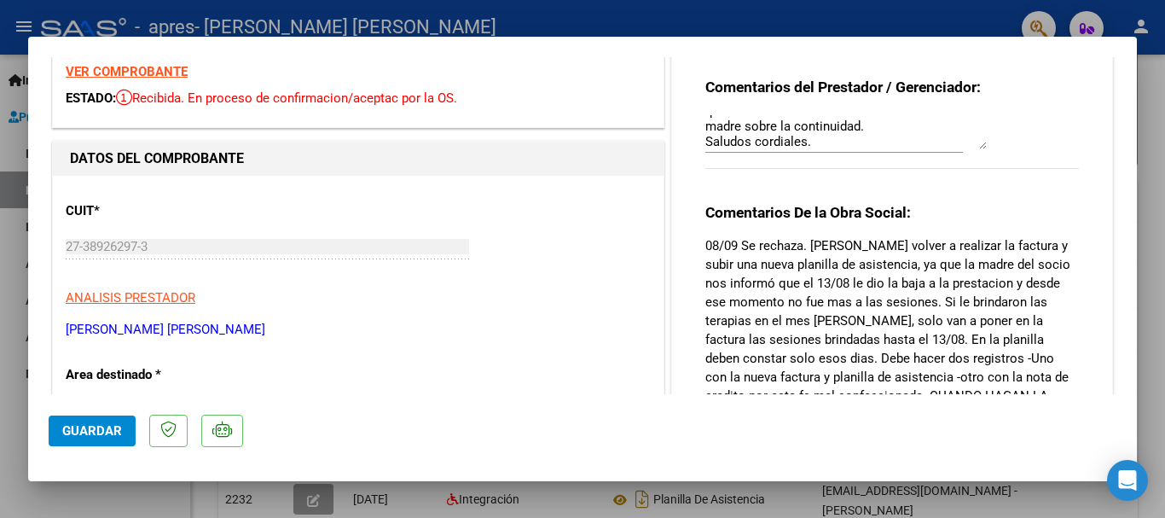
scroll to position [26, 0]
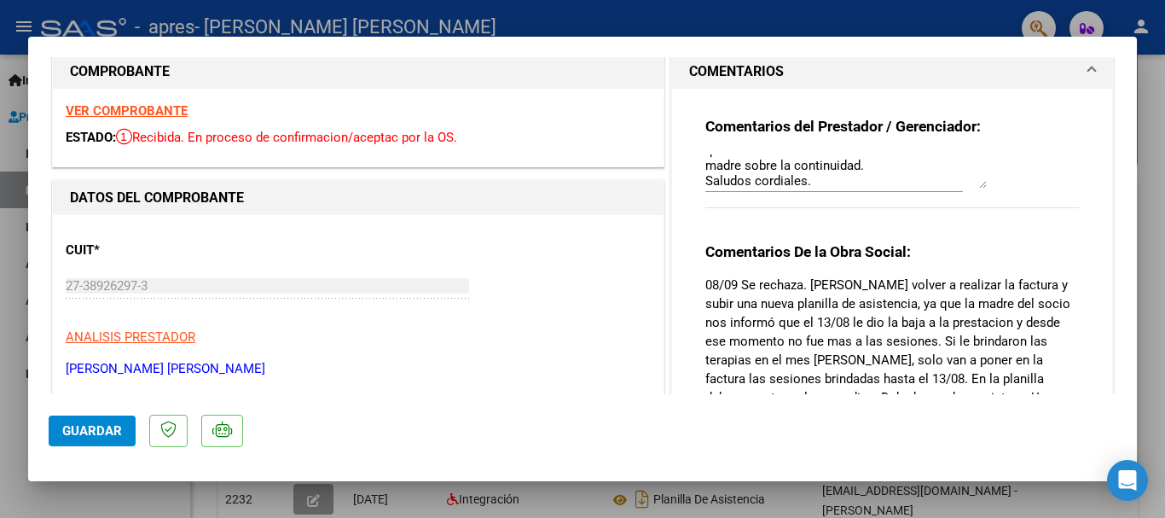
drag, startPoint x: 967, startPoint y: 225, endPoint x: 949, endPoint y: 224, distance: 17.1
click at [949, 224] on div "Comentarios del Prestador / Gerenciador: Buenas tardes, se envía lo solicitado,…" at bounding box center [893, 172] width 374 height 110
click at [820, 172] on textarea "Buenas tardes, se envía lo solicitado, se aclara que hubo un mal entendido a lo…" at bounding box center [847, 171] width 282 height 34
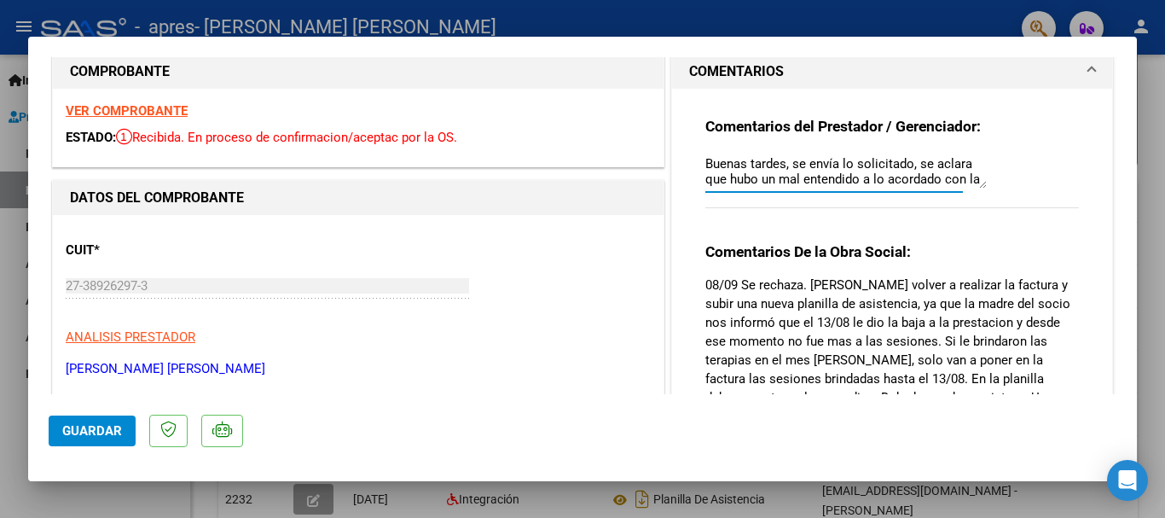
drag, startPoint x: 801, startPoint y: 179, endPoint x: 676, endPoint y: 153, distance: 127.3
click at [676, 153] on div "Comentarios del Prestador / Gerenciador: Buenas tardes, se envía lo solicitado,…" at bounding box center [892, 315] width 440 height 452
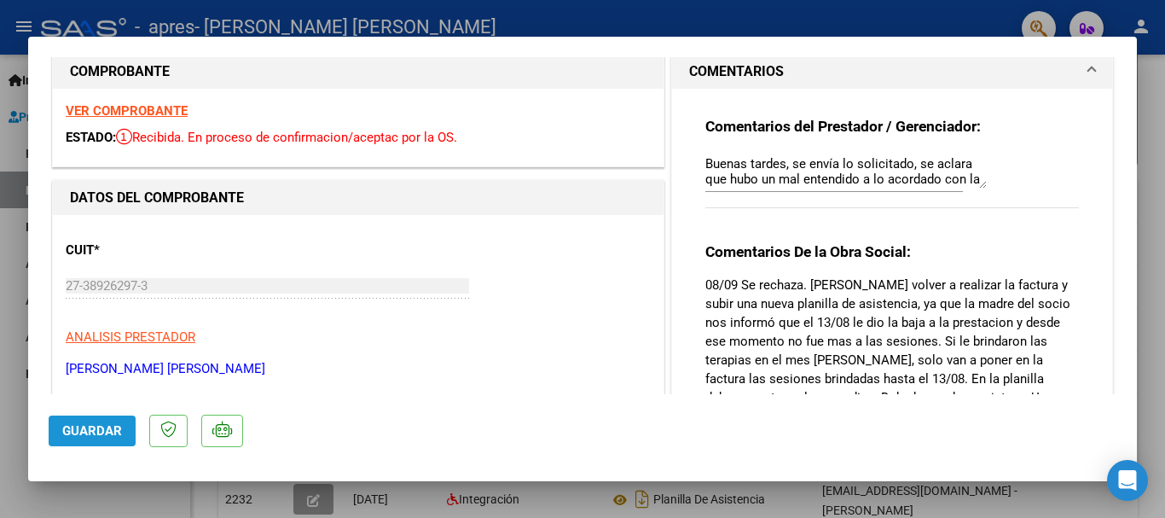
click at [96, 421] on button "Guardar" at bounding box center [92, 430] width 87 height 31
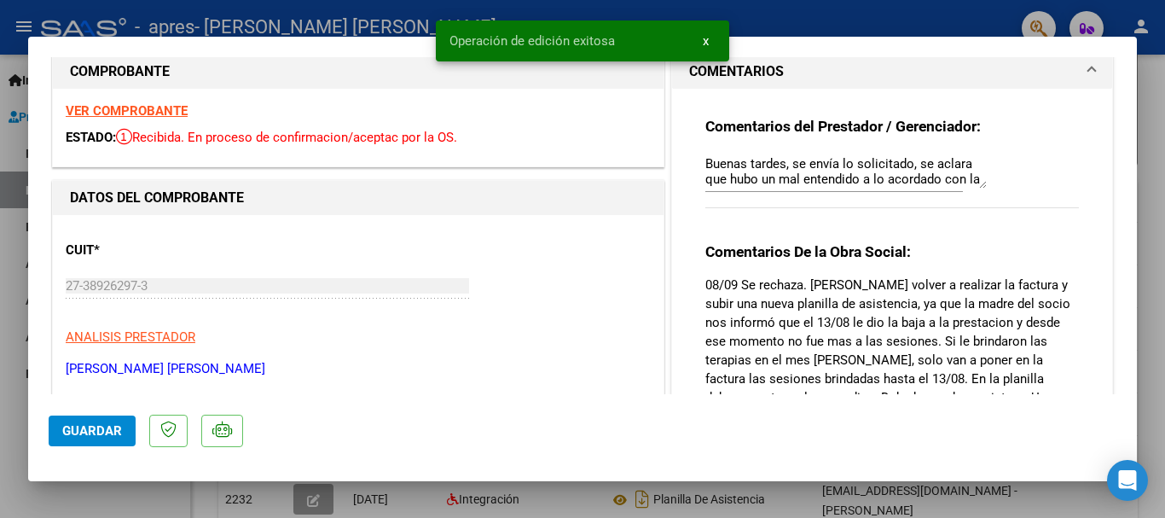
click at [7, 328] on div at bounding box center [582, 259] width 1165 height 518
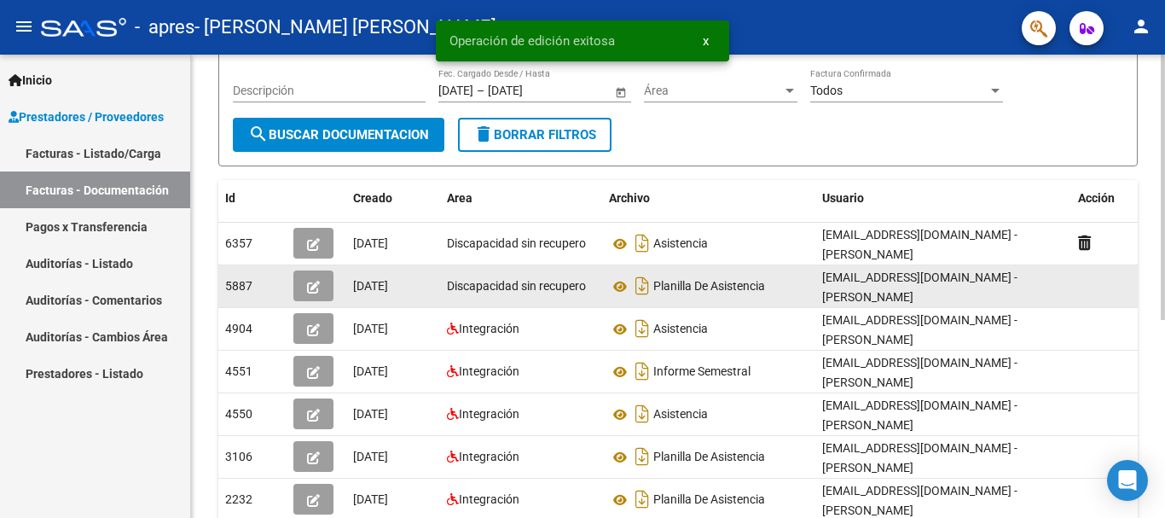
click at [313, 281] on icon "button" at bounding box center [313, 287] width 13 height 13
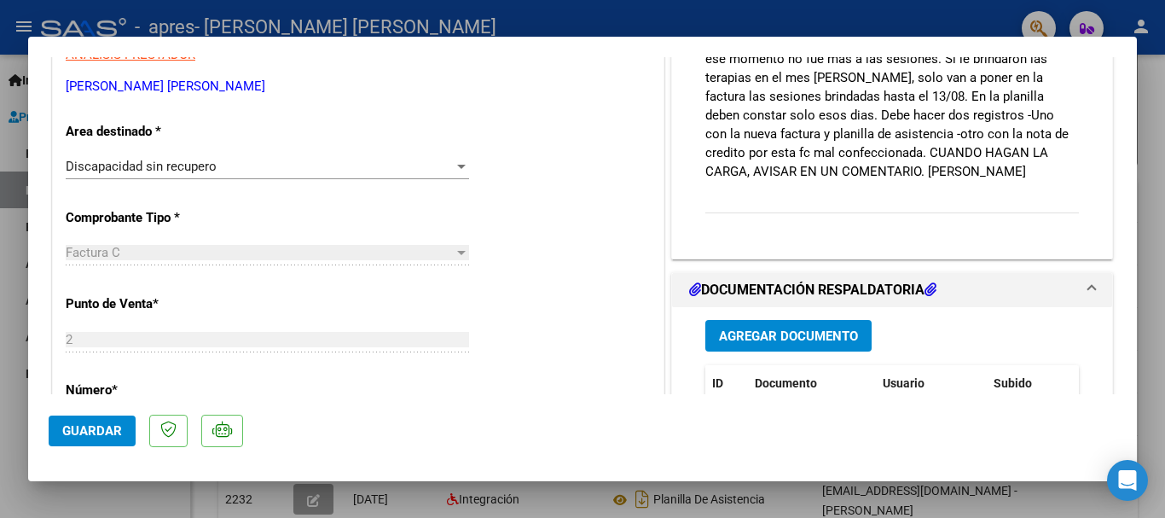
scroll to position [213, 0]
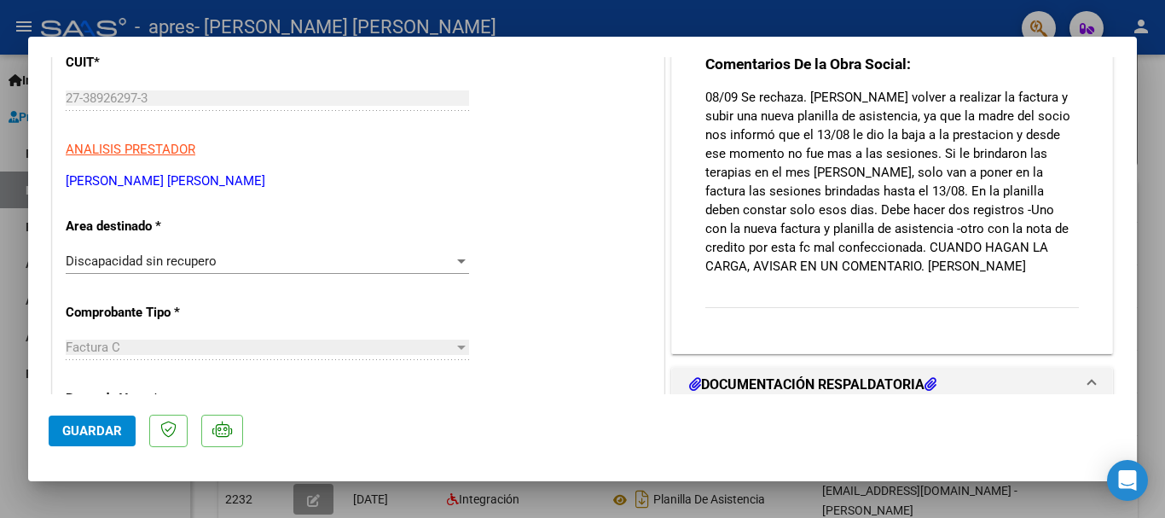
drag, startPoint x: 1051, startPoint y: 247, endPoint x: 1043, endPoint y: 377, distance: 129.9
click at [1043, 377] on div "COMENTARIOS Comentarios del Prestador / Gerenciador: Buenas tardes, se envía lo…" at bounding box center [892, 503] width 449 height 1281
click at [1014, 305] on div "Comentarios De la Obra Social: 08/09 Se rechaza. [PERSON_NAME] volver a realiza…" at bounding box center [893, 191] width 374 height 273
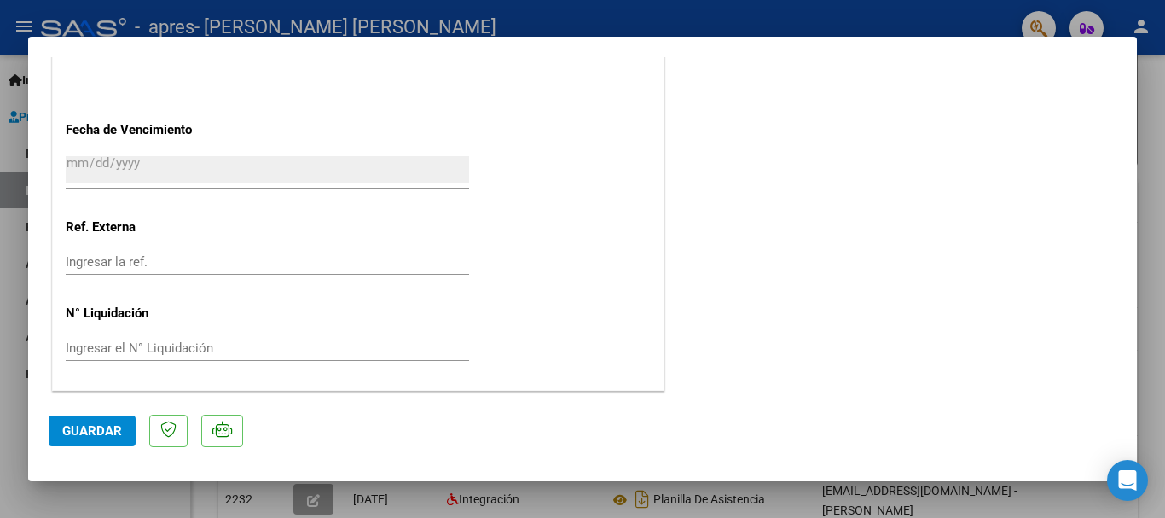
scroll to position [0, 0]
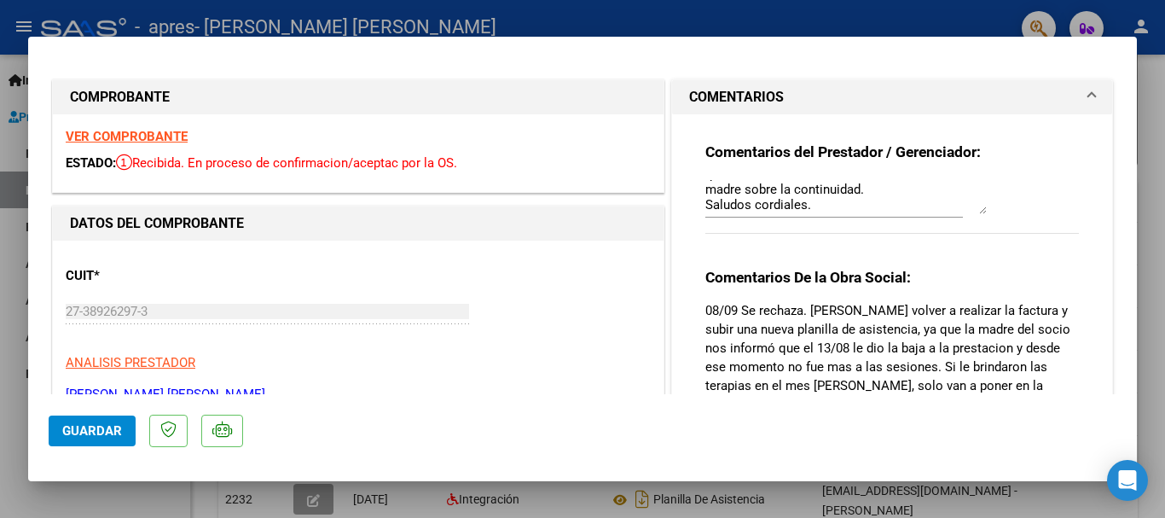
click at [84, 424] on span "Guardar" at bounding box center [92, 430] width 60 height 15
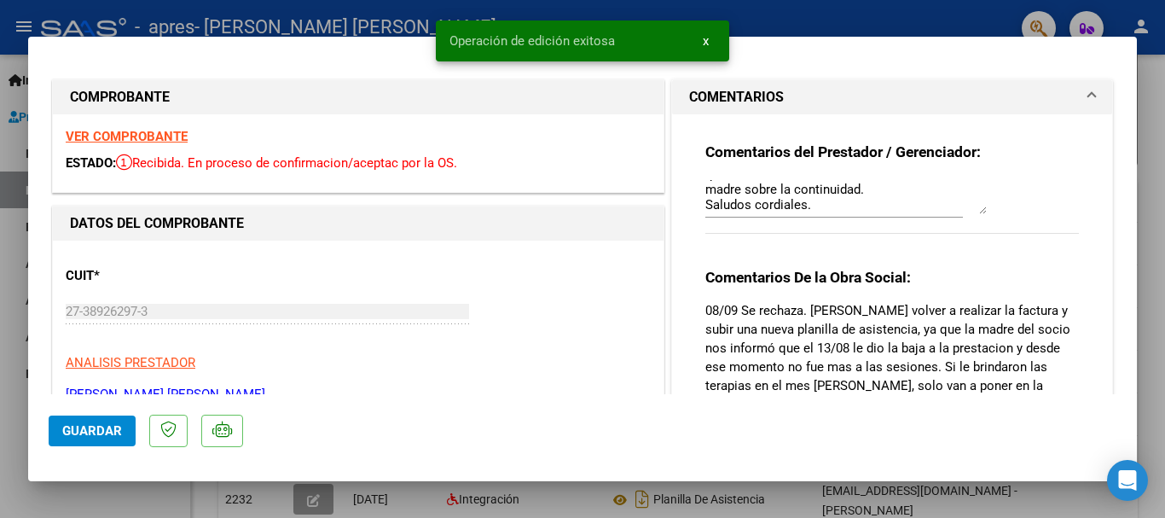
click at [0, 241] on div at bounding box center [582, 259] width 1165 height 518
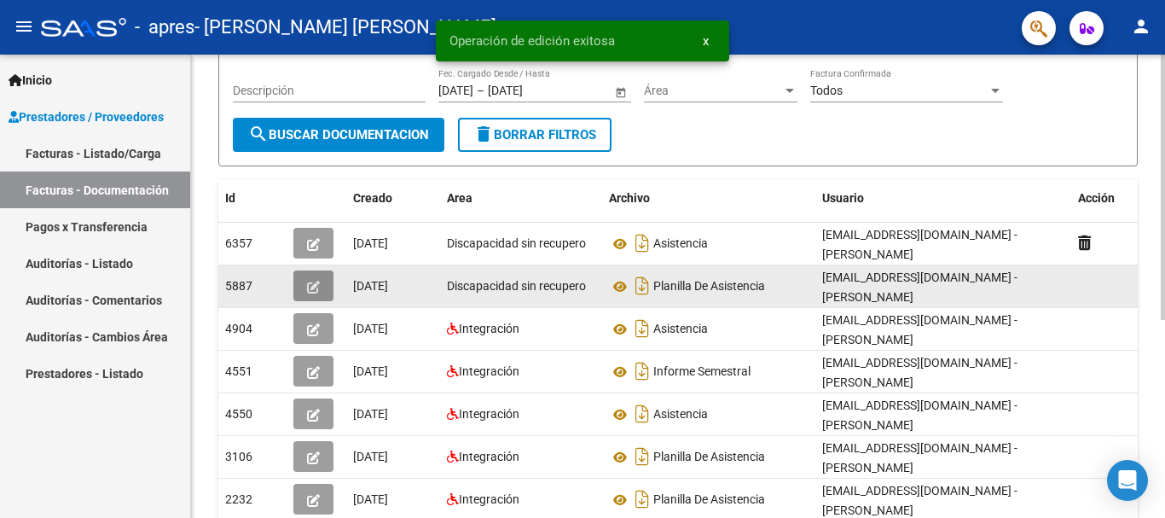
click at [313, 285] on icon "button" at bounding box center [313, 287] width 13 height 13
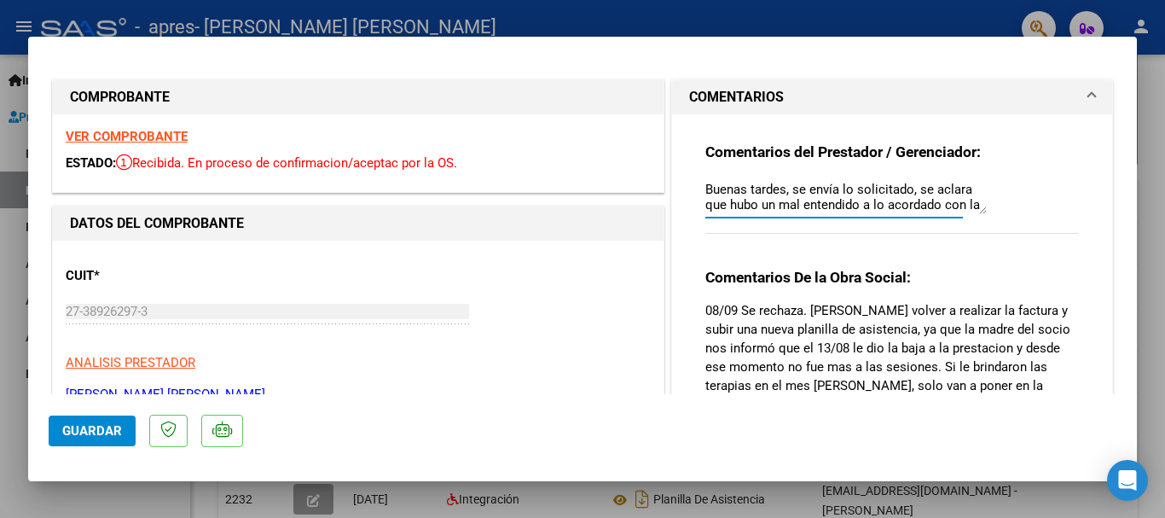
drag, startPoint x: 813, startPoint y: 205, endPoint x: 714, endPoint y: 170, distance: 105.0
click at [714, 170] on div "Comentarios del Prestador / Gerenciador: Buenas tardes, se envía lo solicitado,…" at bounding box center [893, 197] width 374 height 110
click at [976, 213] on textarea "Buenas tardes, se envía lo solicitado, se aclara que hubo un mal entendido a lo…" at bounding box center [847, 197] width 282 height 34
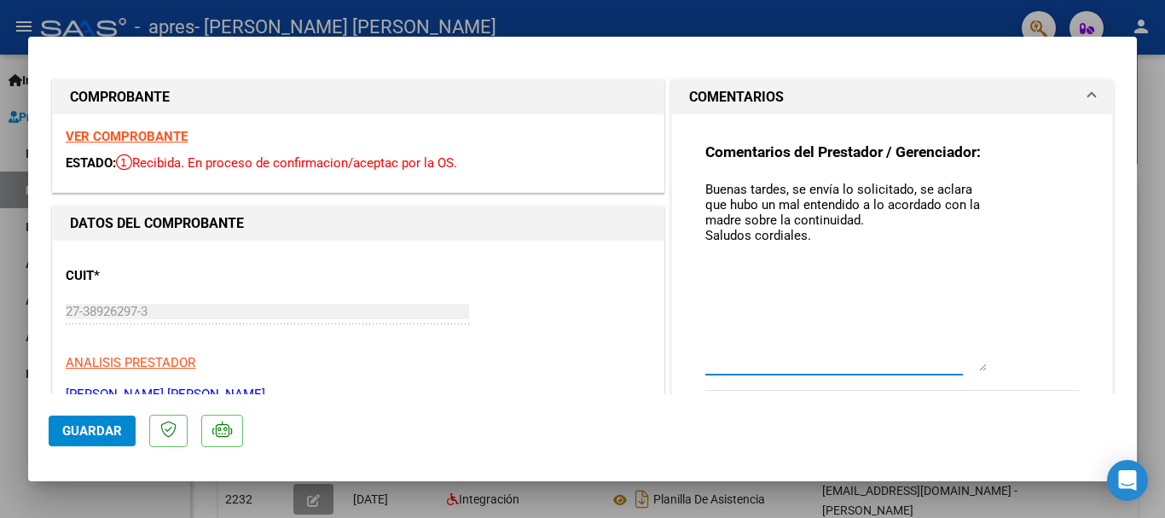
drag, startPoint x: 976, startPoint y: 213, endPoint x: 993, endPoint y: 370, distance: 157.9
click at [993, 370] on div "Comentarios del Prestador / Gerenciador: Buenas tardes, se envía lo solicitado,…" at bounding box center [893, 275] width 374 height 267
click at [873, 321] on textarea "Buenas tardes, se envía lo solicitado, se aclara que hubo un mal entendido a lo…" at bounding box center [847, 275] width 282 height 191
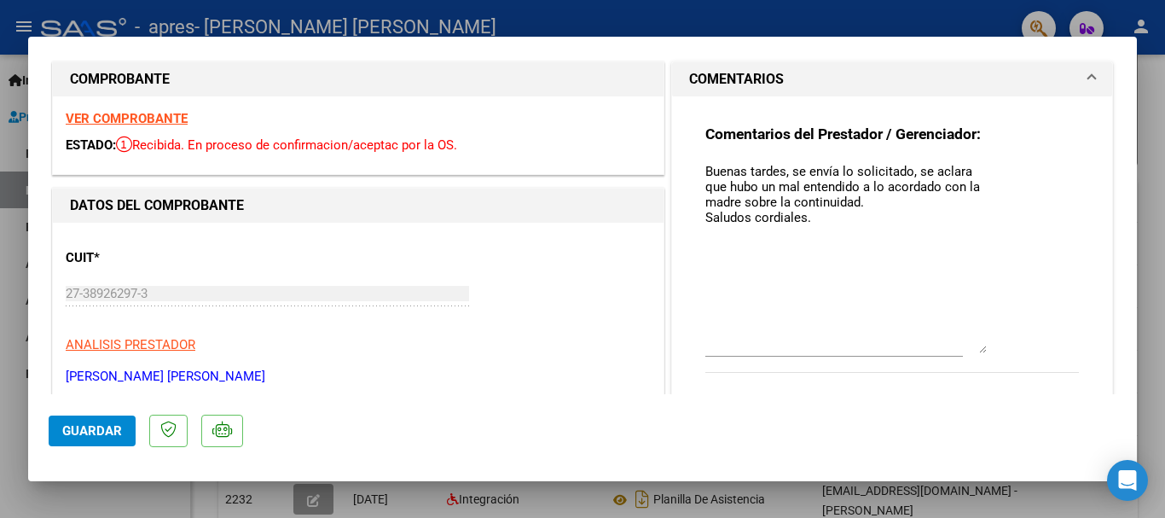
scroll to position [26, 0]
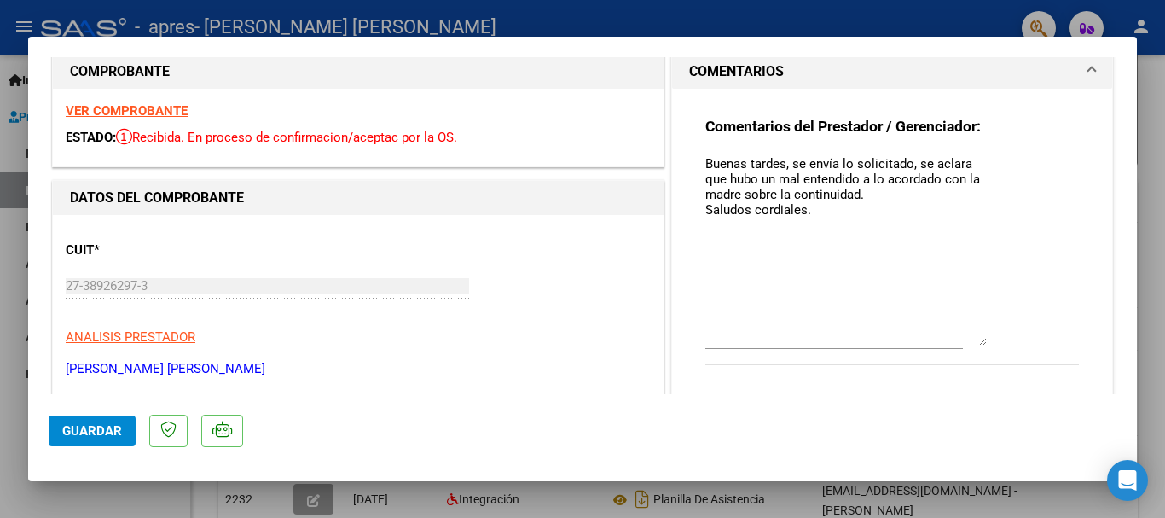
click at [1085, 68] on mat-expansion-panel-header "COMENTARIOS" at bounding box center [892, 72] width 440 height 34
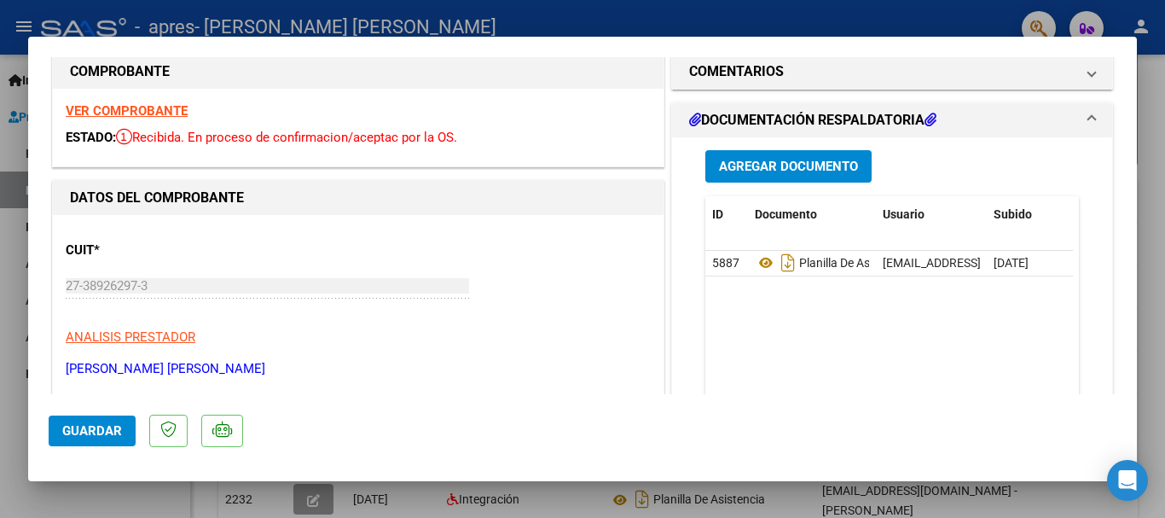
scroll to position [0, 0]
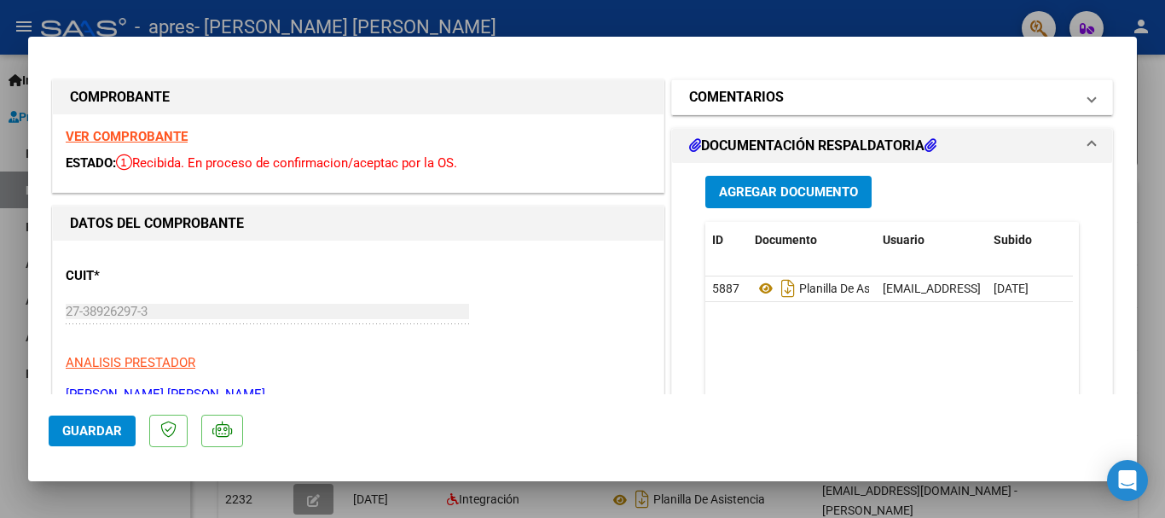
click at [1089, 102] on span at bounding box center [1092, 97] width 7 height 20
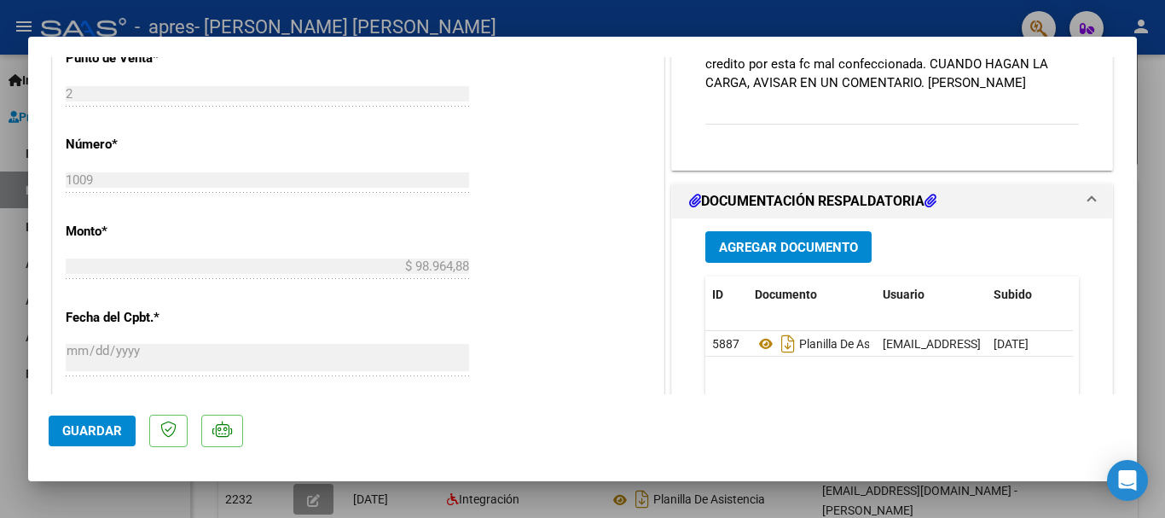
scroll to position [630, 0]
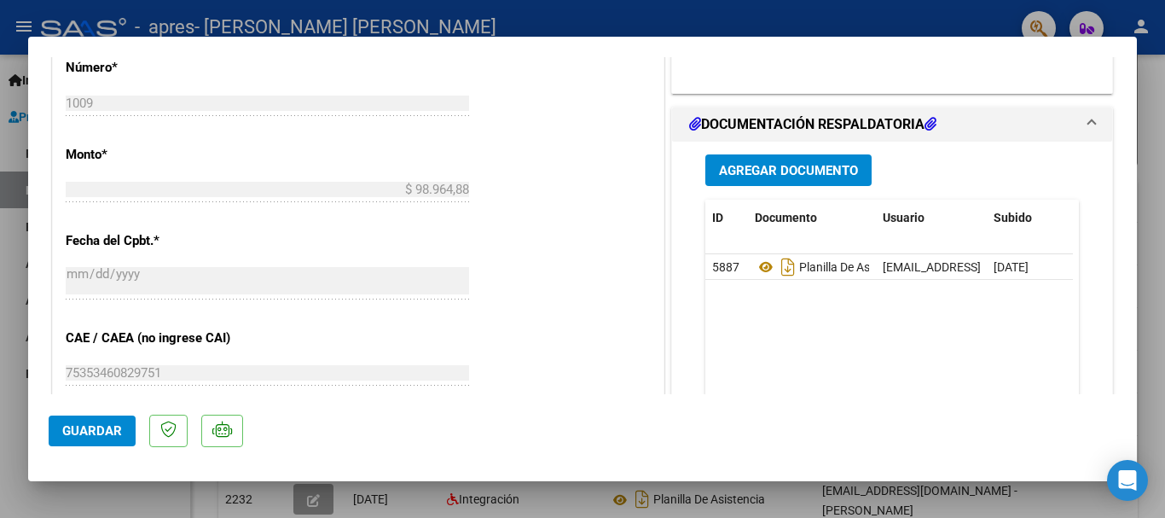
click at [2, 130] on div at bounding box center [582, 259] width 1165 height 518
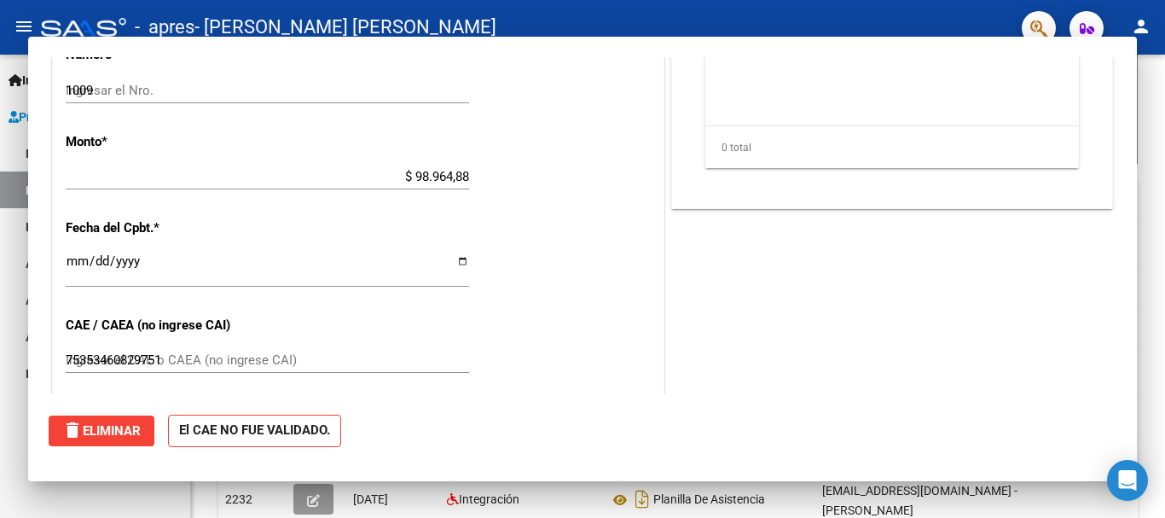
type input "$ 0,00"
